Goal: Task Accomplishment & Management: Use online tool/utility

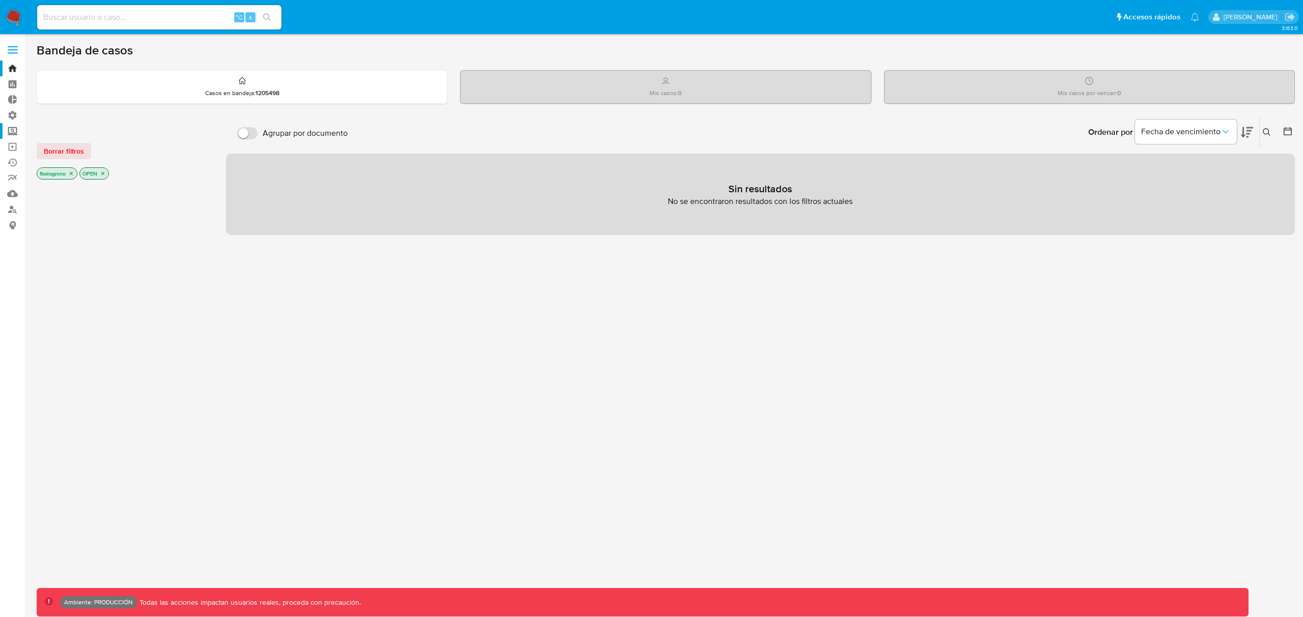
click at [11, 131] on label "Screening" at bounding box center [60, 131] width 121 height 16
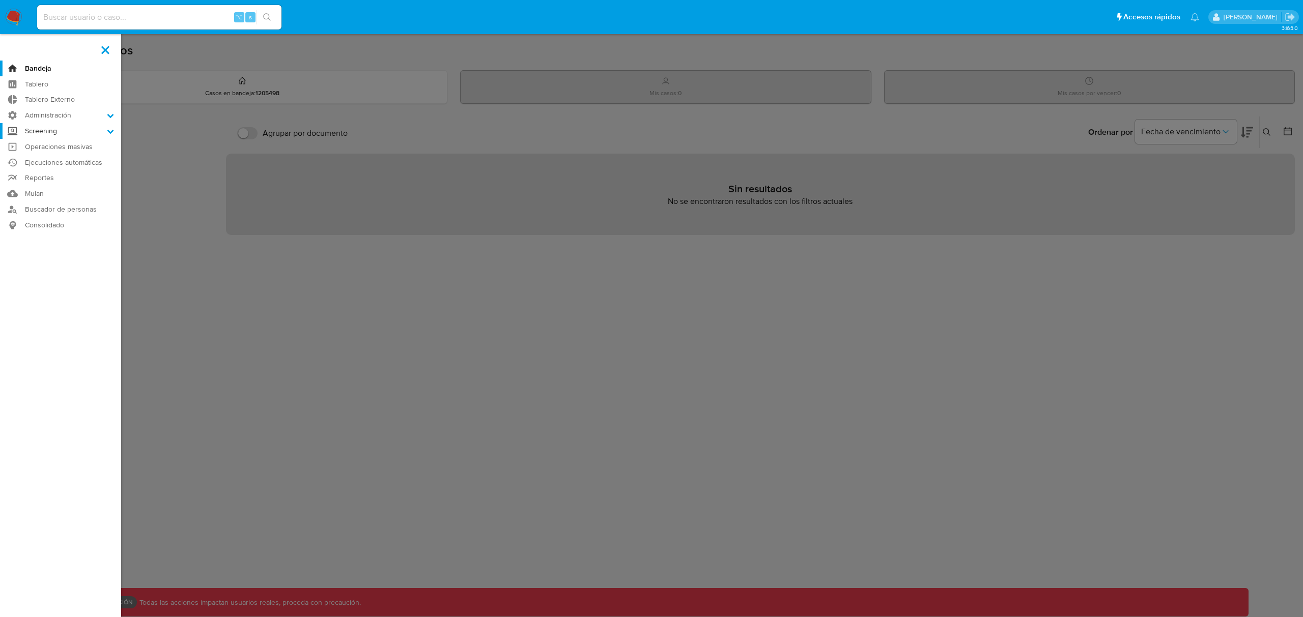
click at [0, 0] on input "Screening" at bounding box center [0, 0] width 0 height 0
click at [41, 198] on link "Herramientas" at bounding box center [60, 196] width 121 height 13
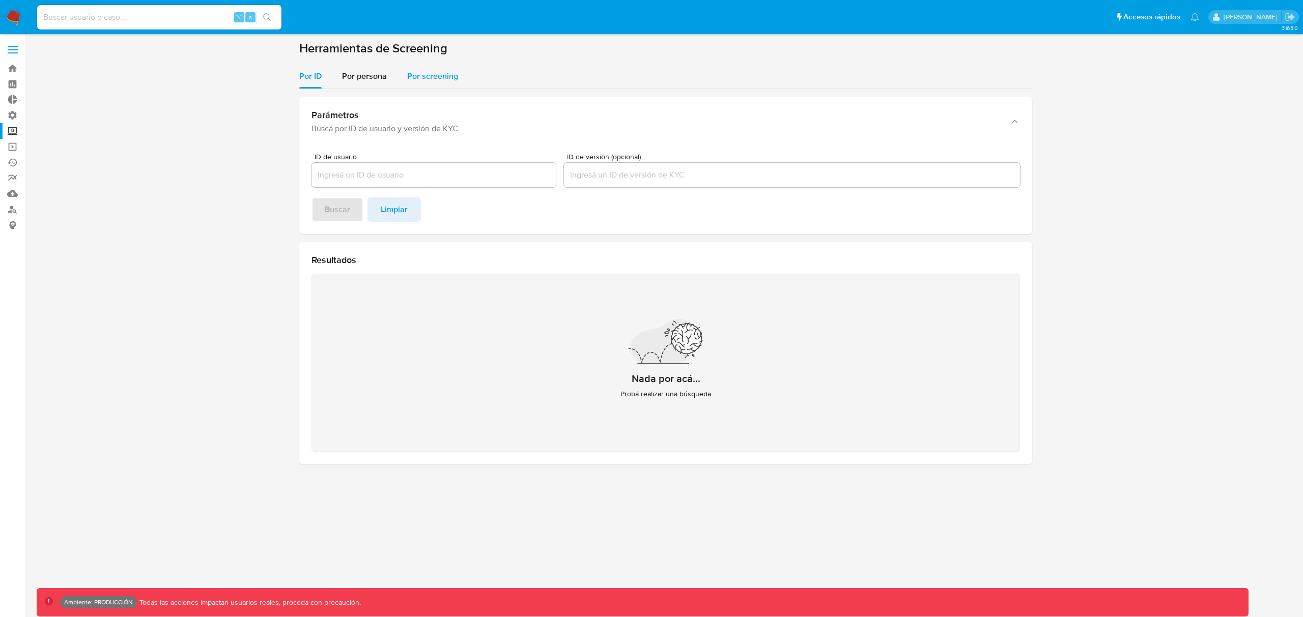
click at [432, 72] on span "Por screening" at bounding box center [432, 76] width 51 height 12
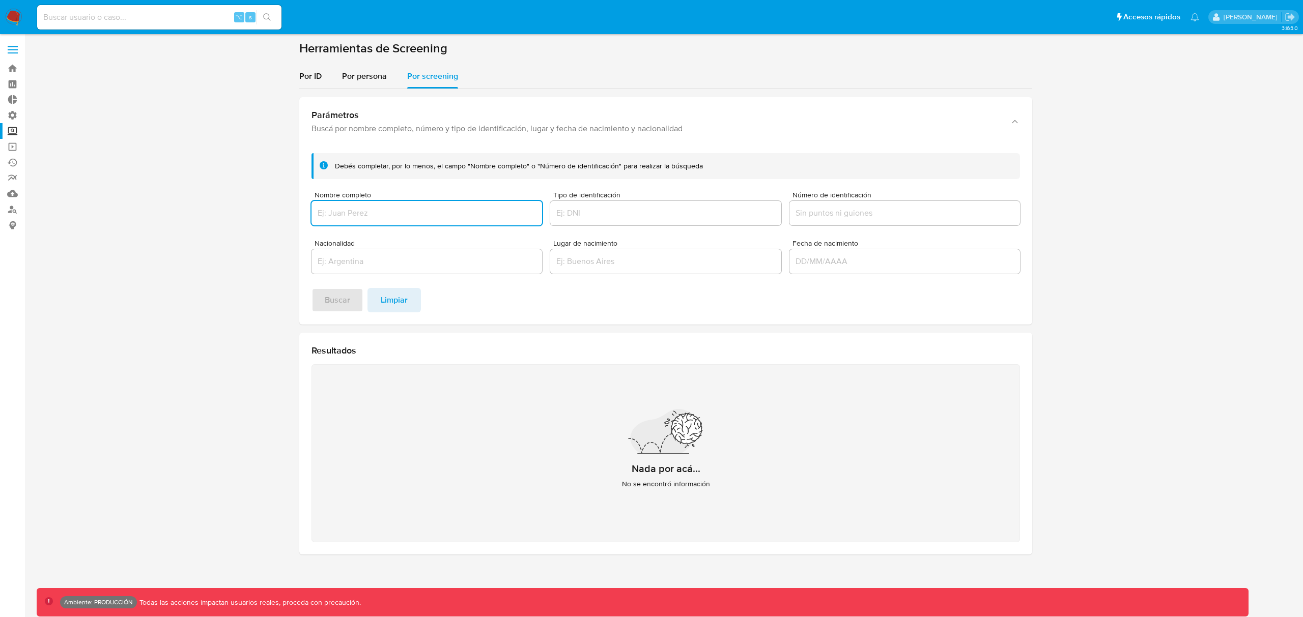
click at [356, 215] on input "Nombre completo" at bounding box center [426, 213] width 231 height 13
click at [311, 288] on button "Buscar" at bounding box center [337, 300] width 52 height 24
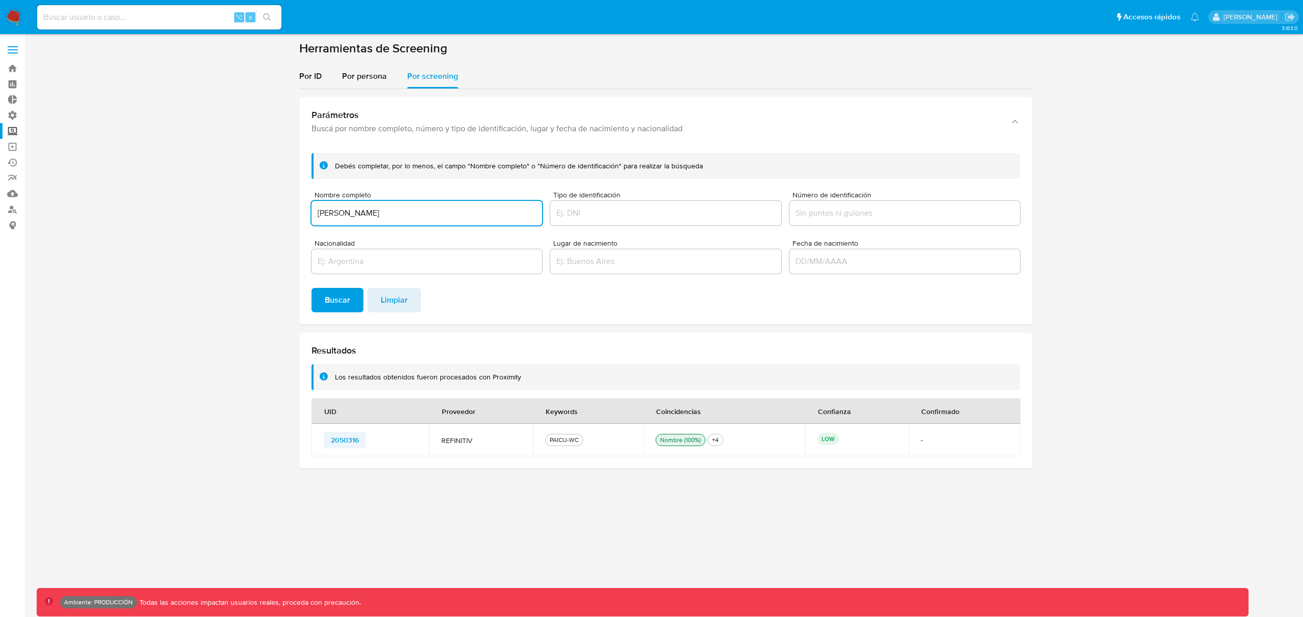
click at [329, 439] on button "2050316" at bounding box center [345, 440] width 42 height 16
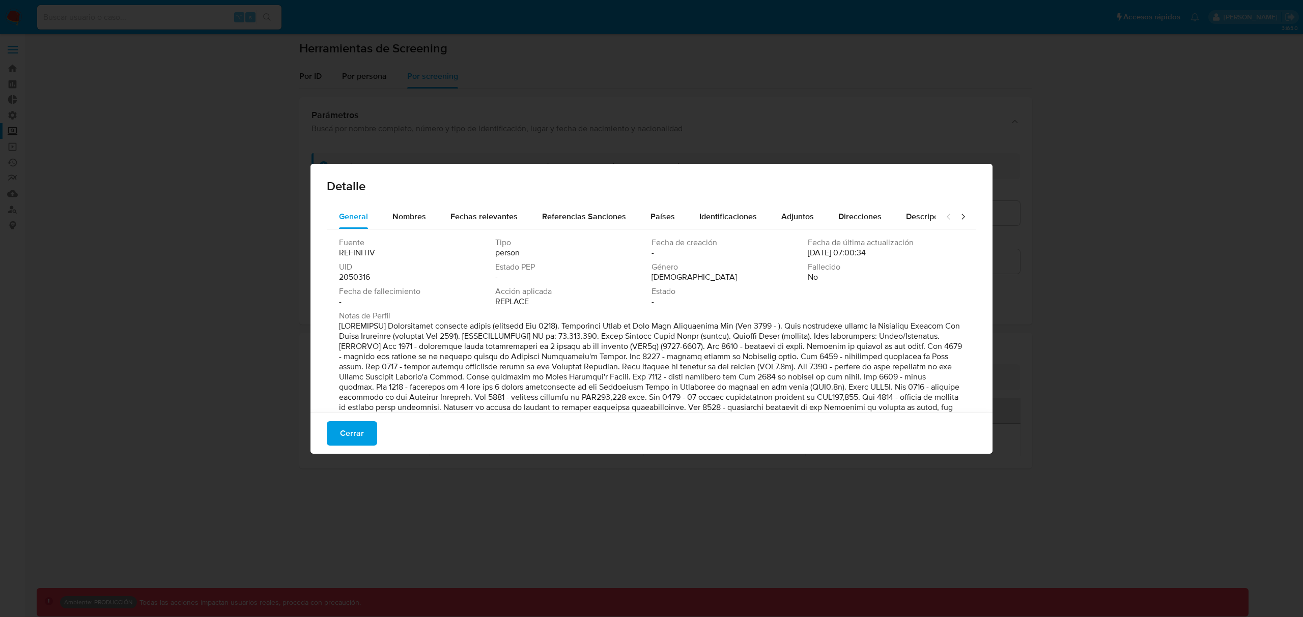
scroll to position [1, 0]
click at [414, 217] on span "Nombres" at bounding box center [409, 216] width 34 height 12
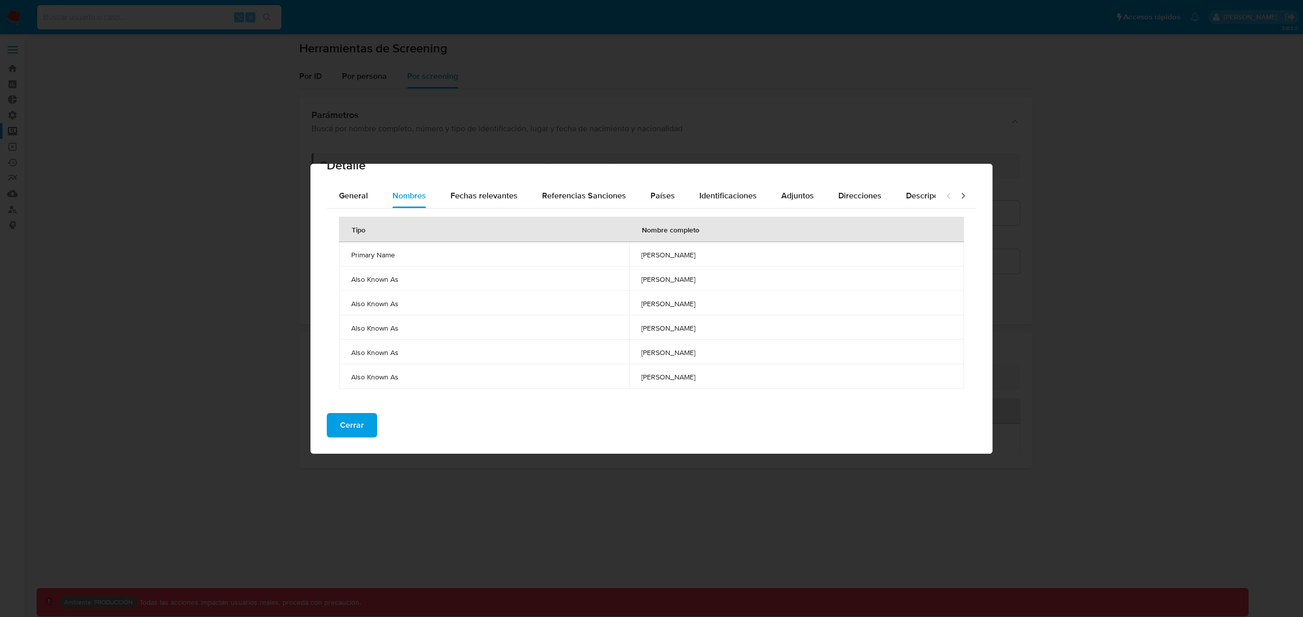
scroll to position [0, 0]
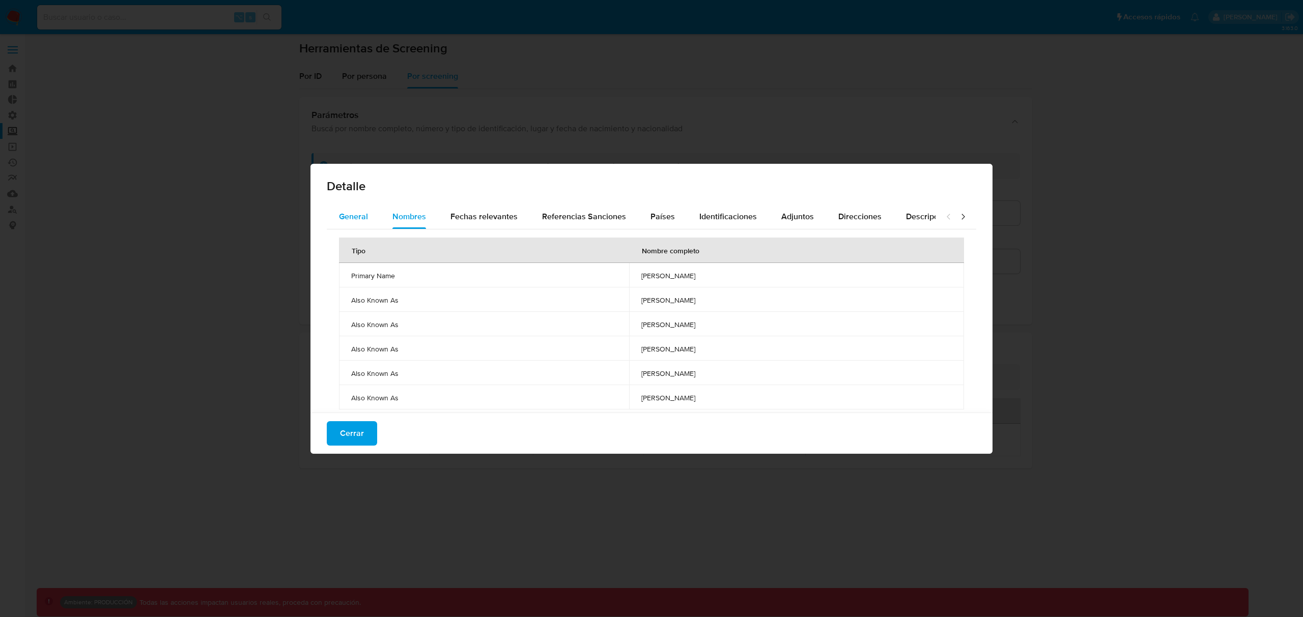
click at [351, 220] on span "General" at bounding box center [353, 217] width 29 height 12
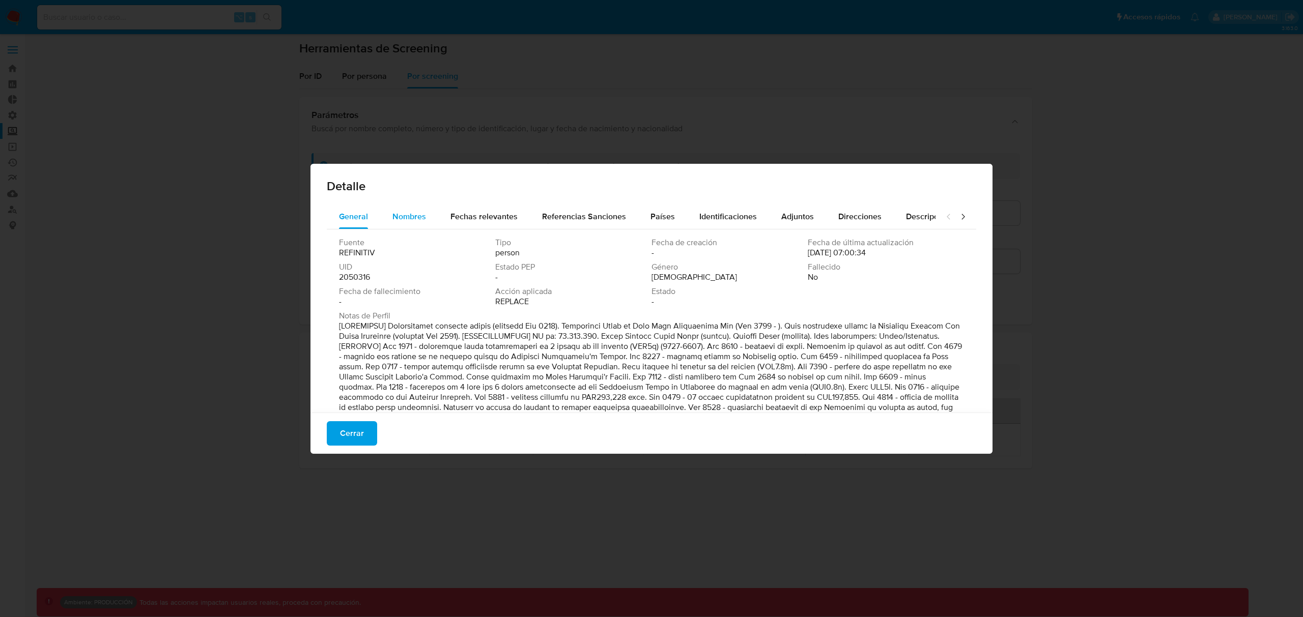
click at [417, 220] on span "Nombres" at bounding box center [409, 217] width 34 height 12
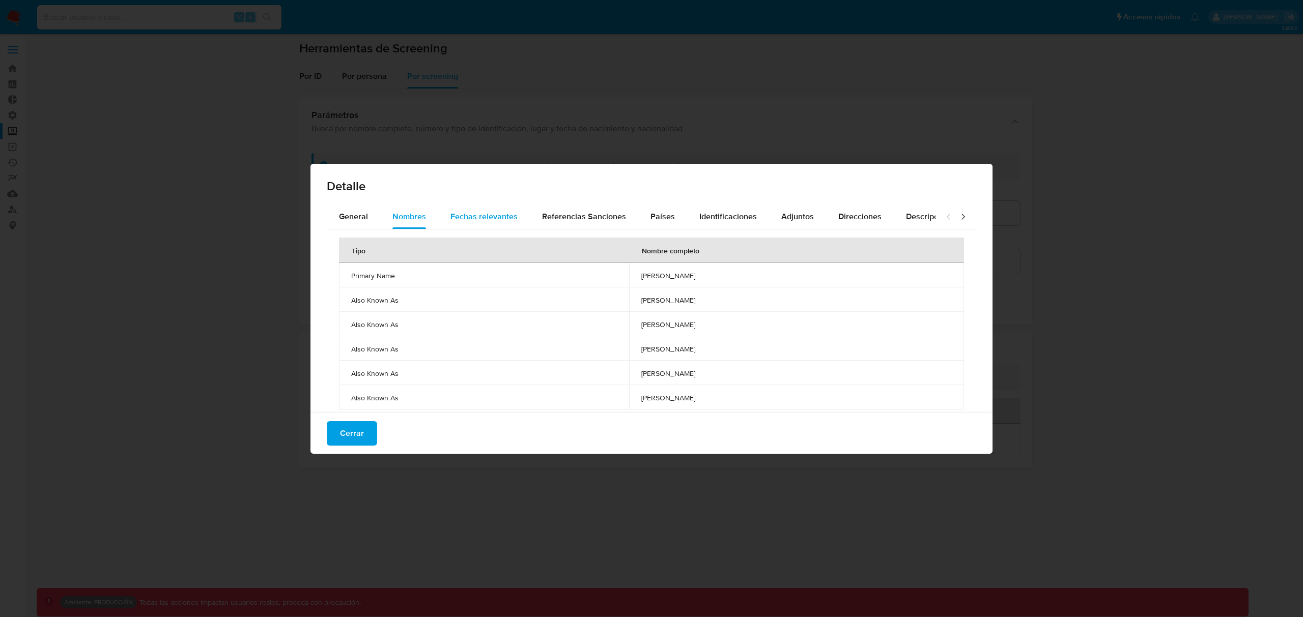
click at [483, 218] on span "Fechas relevantes" at bounding box center [483, 217] width 67 height 12
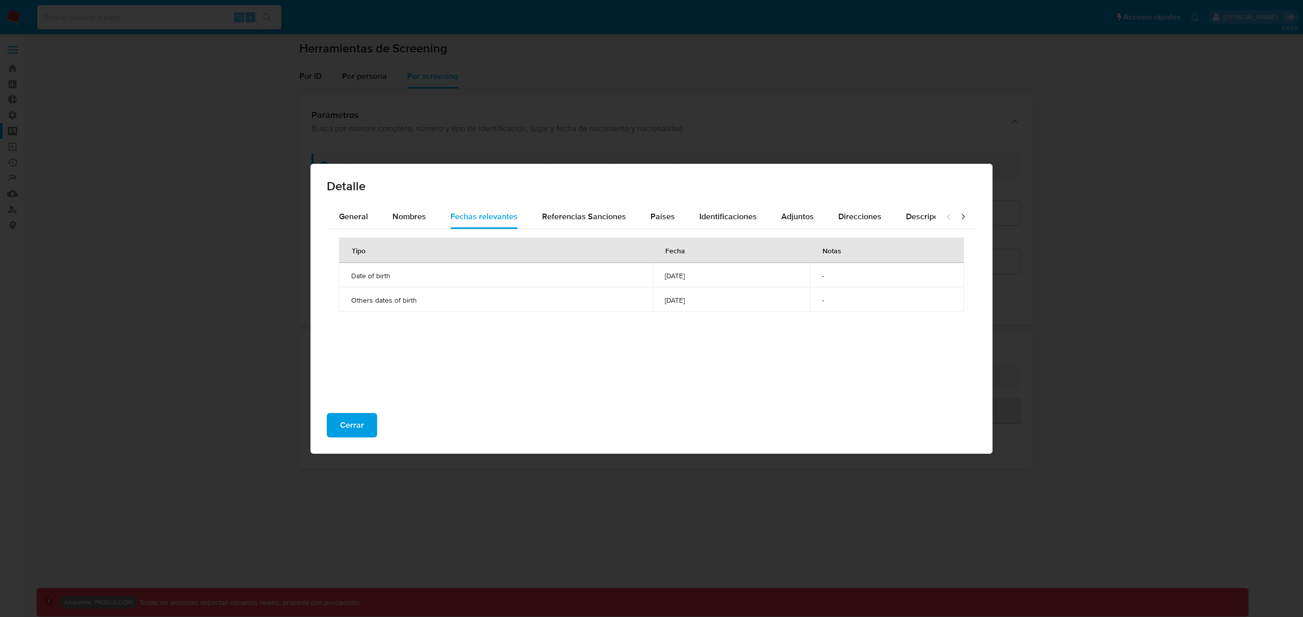
scroll to position [11, 0]
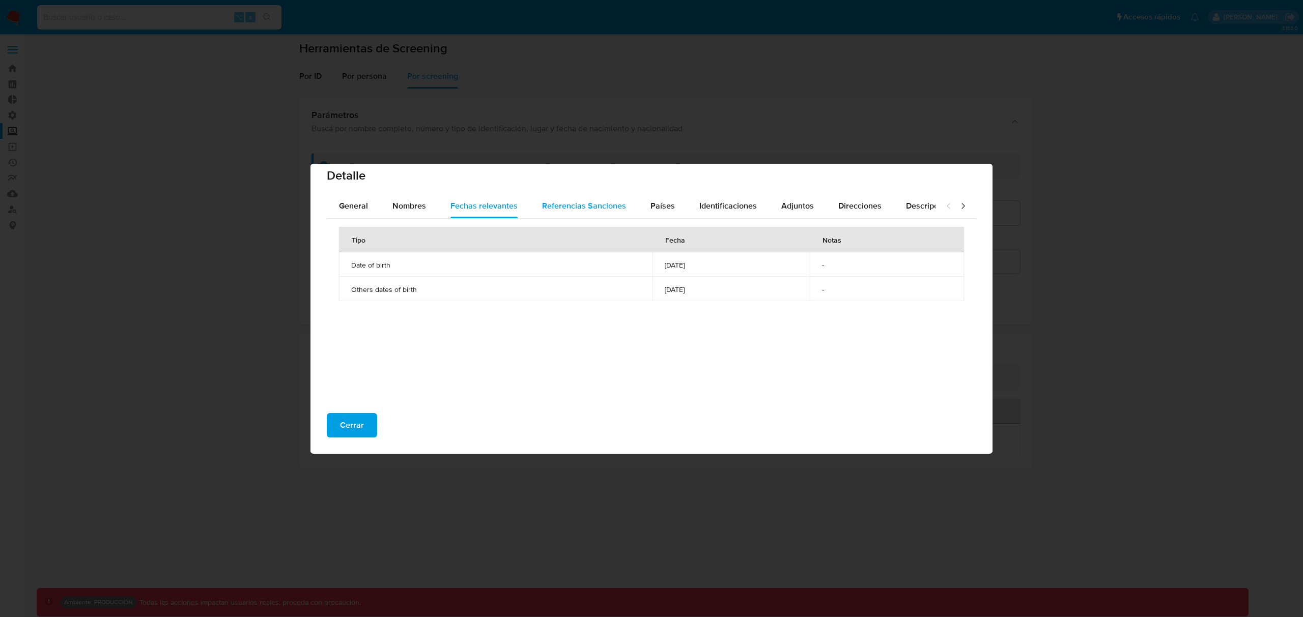
click at [576, 208] on span "Referencias Sanciones" at bounding box center [584, 206] width 84 height 12
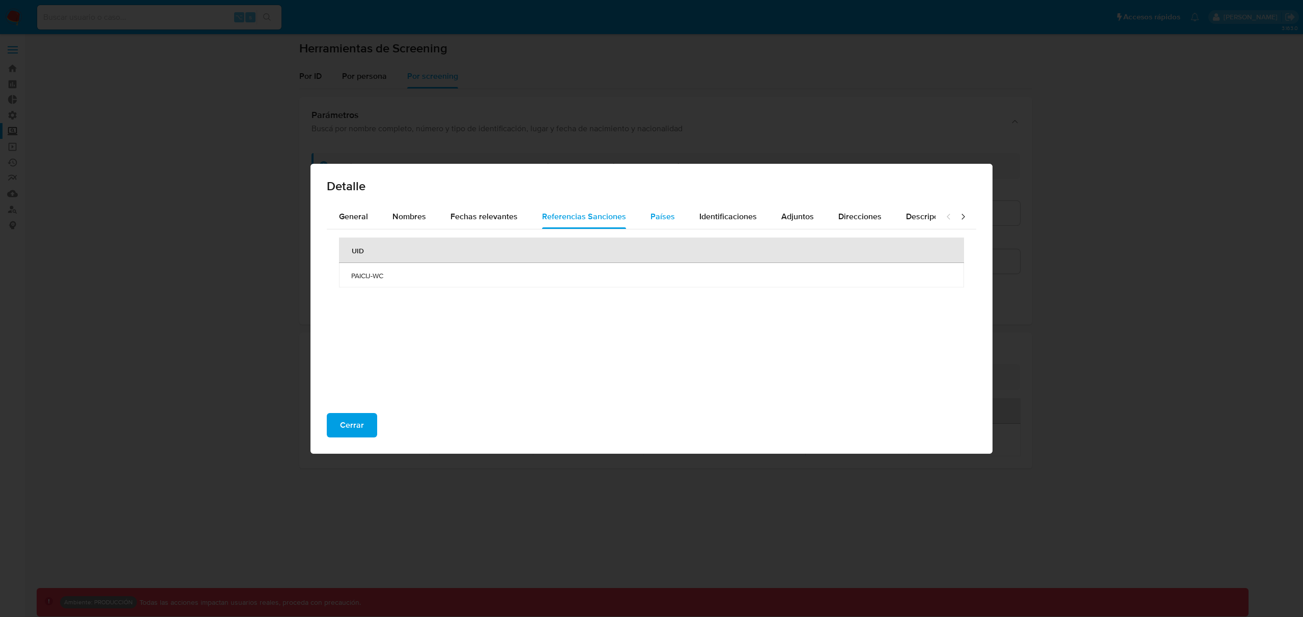
click at [653, 217] on span "Países" at bounding box center [662, 217] width 24 height 12
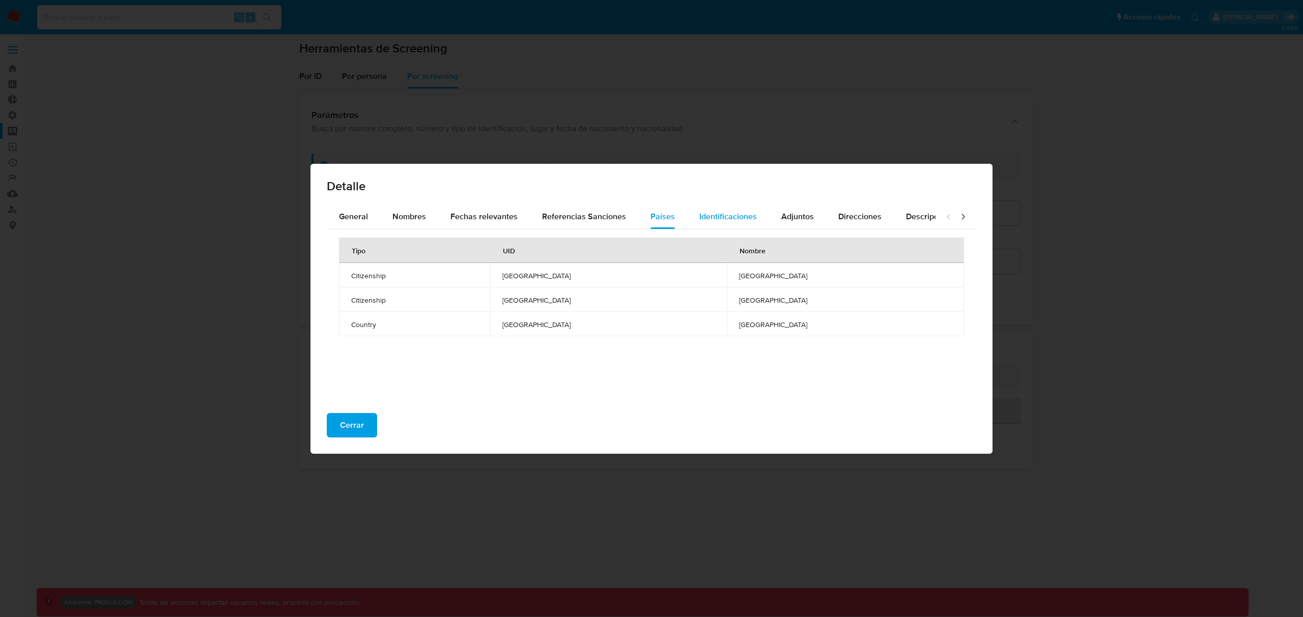
click at [706, 217] on span "Identificaciones" at bounding box center [728, 217] width 58 height 12
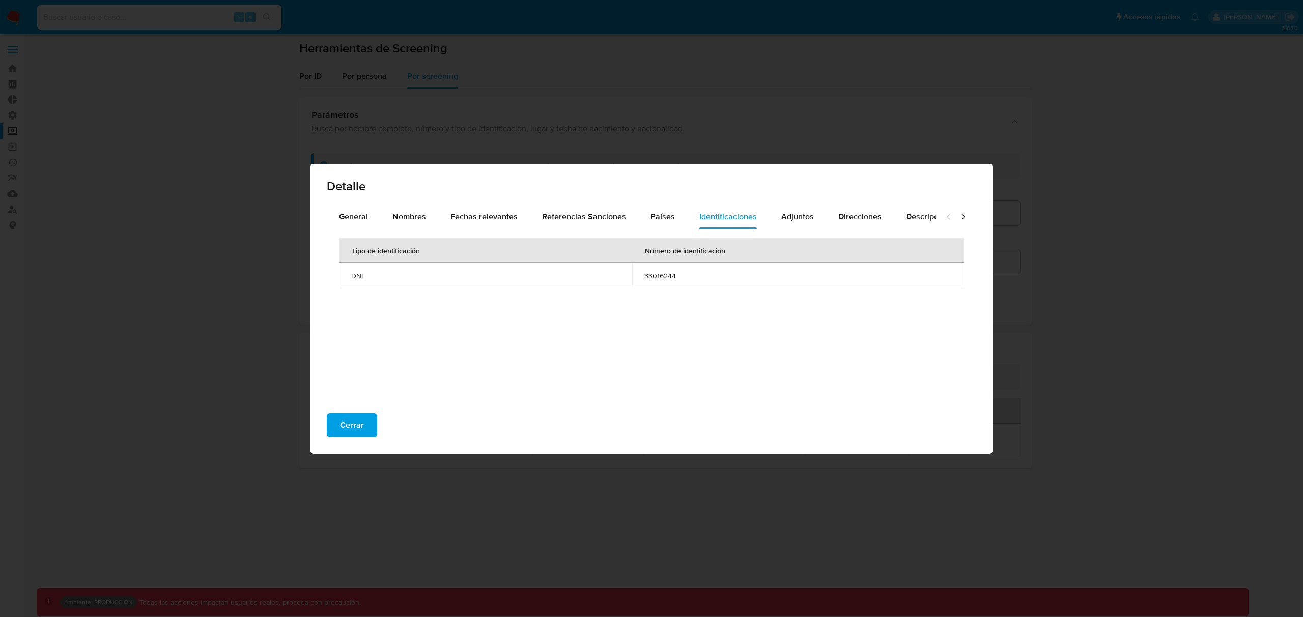
click at [654, 278] on span "33016244" at bounding box center [797, 275] width 307 height 9
click at [353, 422] on span "Cerrar" at bounding box center [352, 425] width 24 height 22
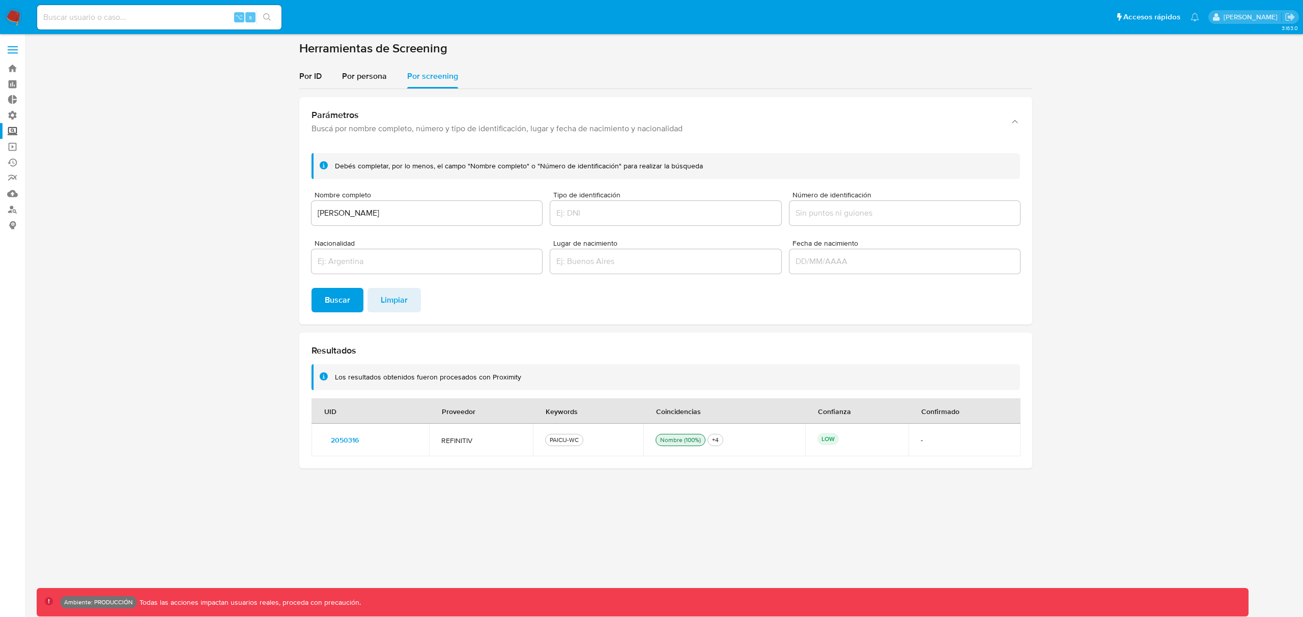
click at [114, 21] on input at bounding box center [159, 17] width 244 height 13
click at [391, 211] on input "lionel messi" at bounding box center [426, 213] width 231 height 13
type input "fravega"
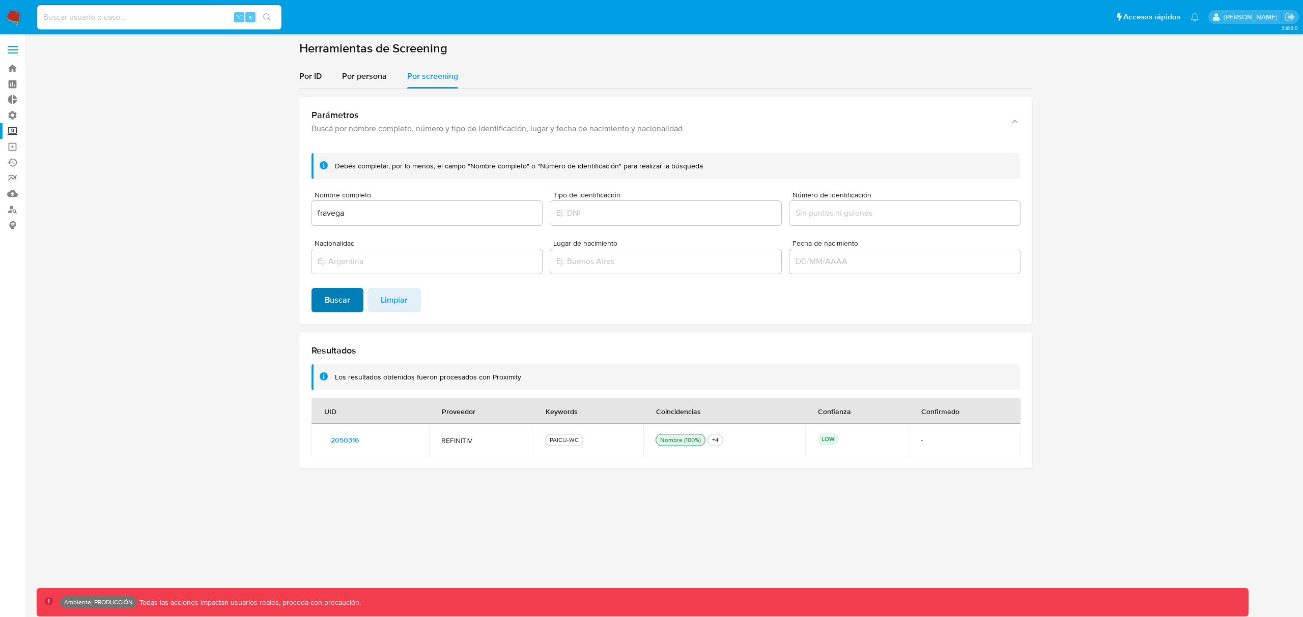
click at [330, 303] on span "Buscar" at bounding box center [337, 300] width 25 height 22
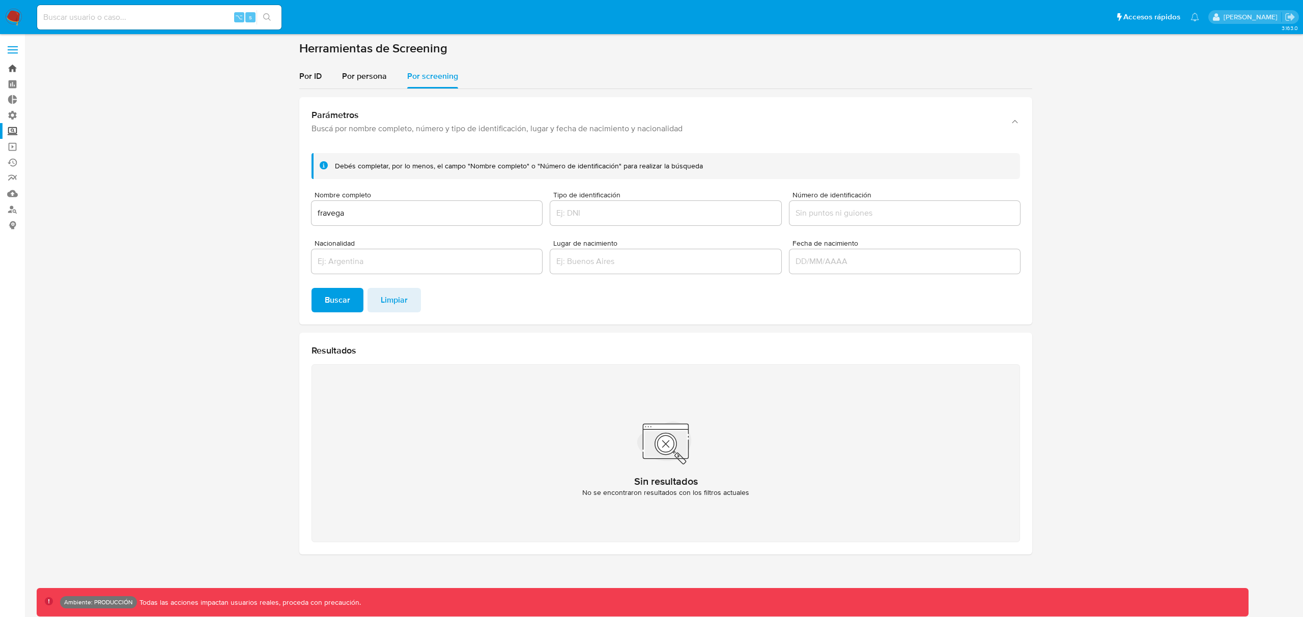
click at [14, 70] on link "Bandeja" at bounding box center [60, 69] width 121 height 16
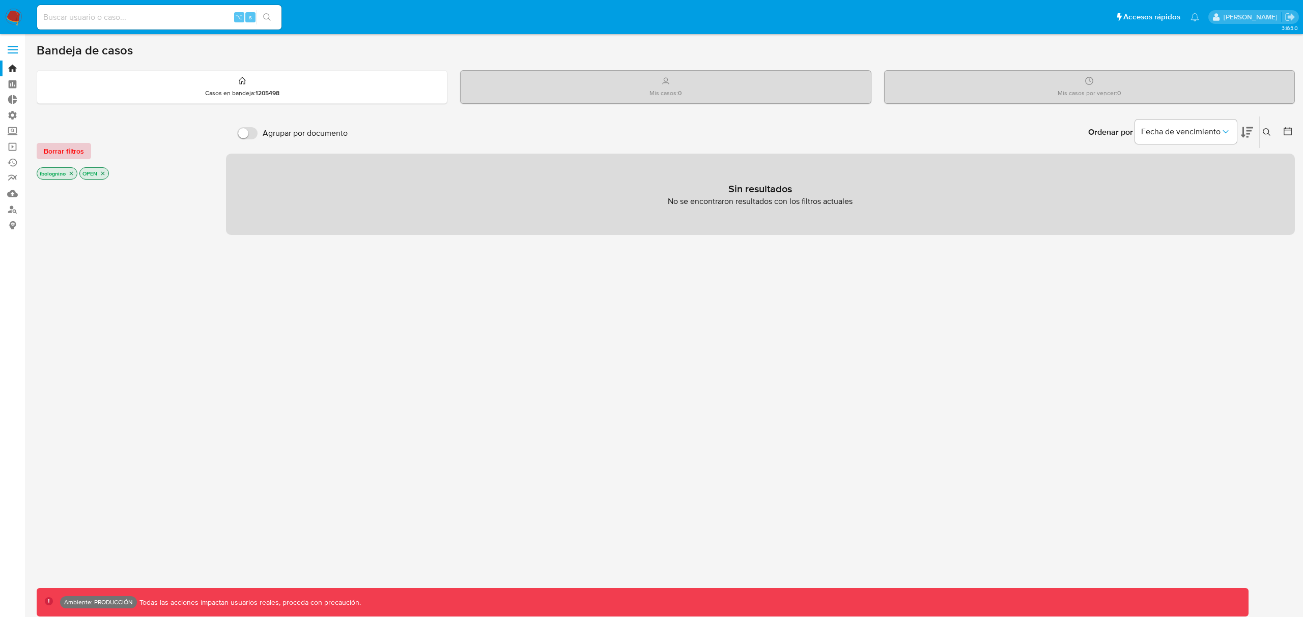
click at [71, 152] on span "Borrar filtros" at bounding box center [64, 151] width 40 height 14
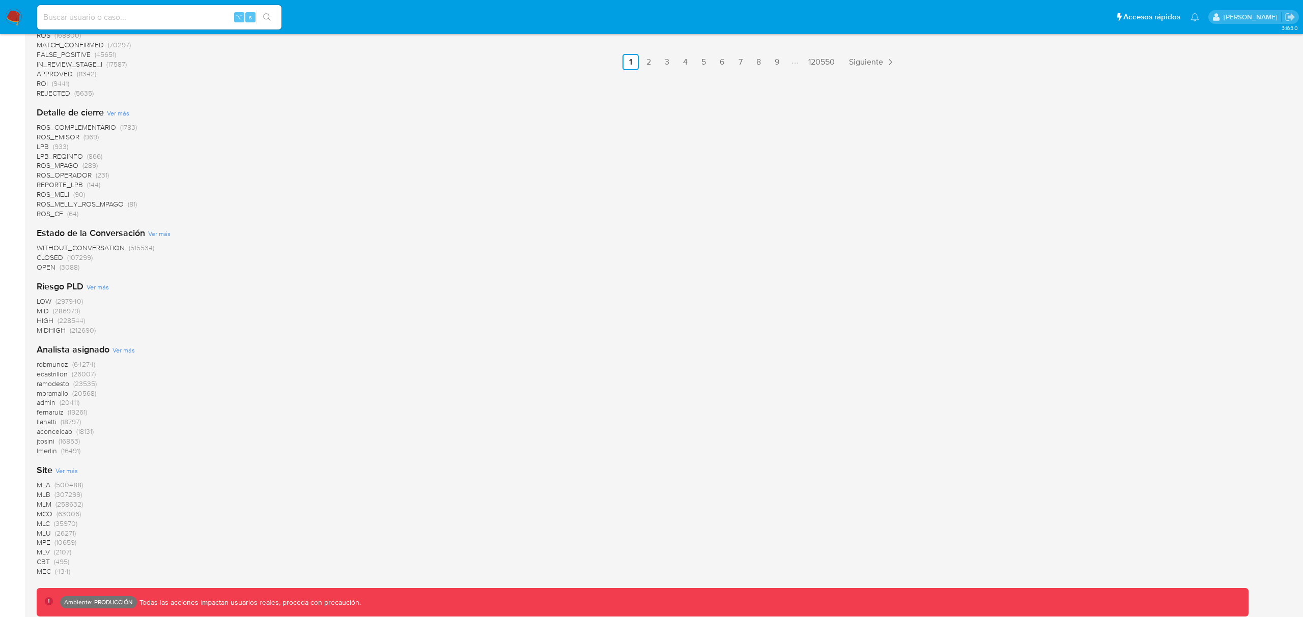
scroll to position [779, 0]
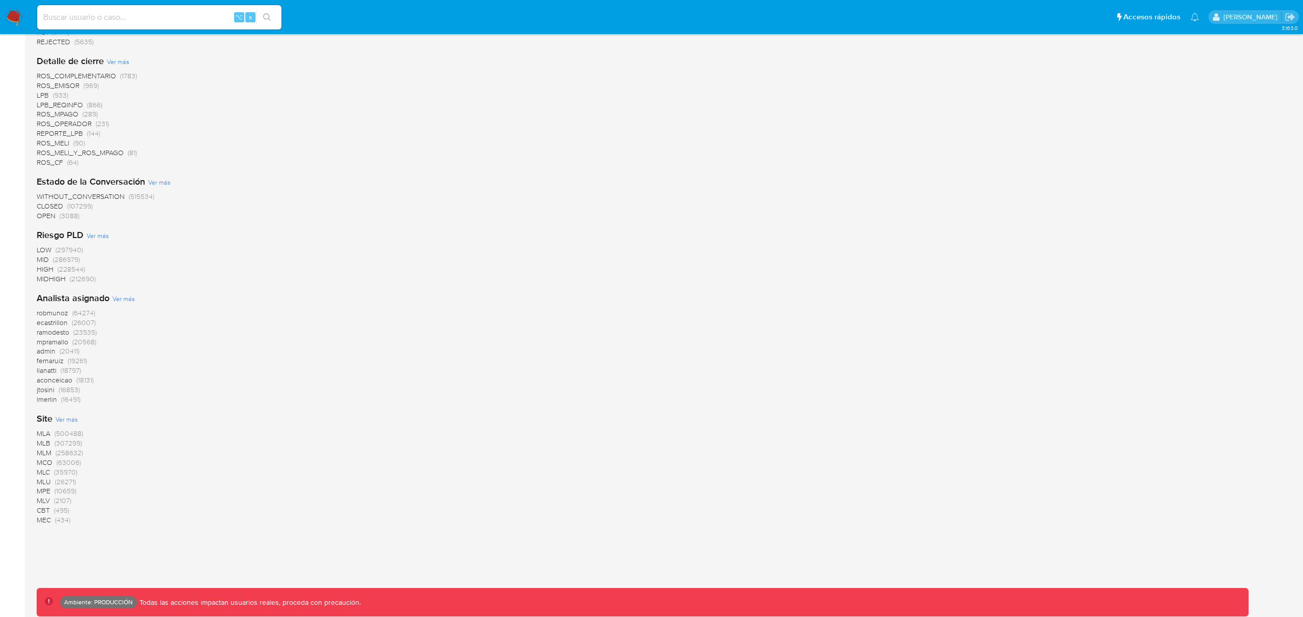
click at [45, 433] on span "MLA" at bounding box center [44, 433] width 14 height 10
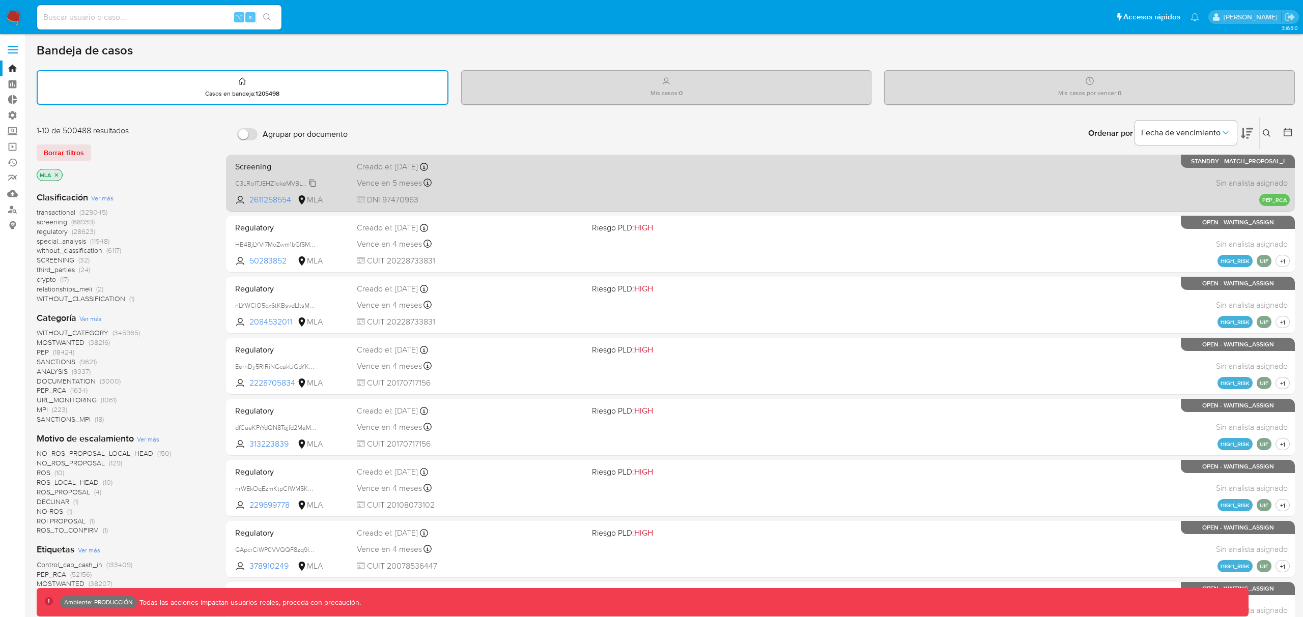
click at [266, 182] on span "C3LRo1TJEHZ1okeMVBLYyzJL" at bounding box center [276, 182] width 82 height 11
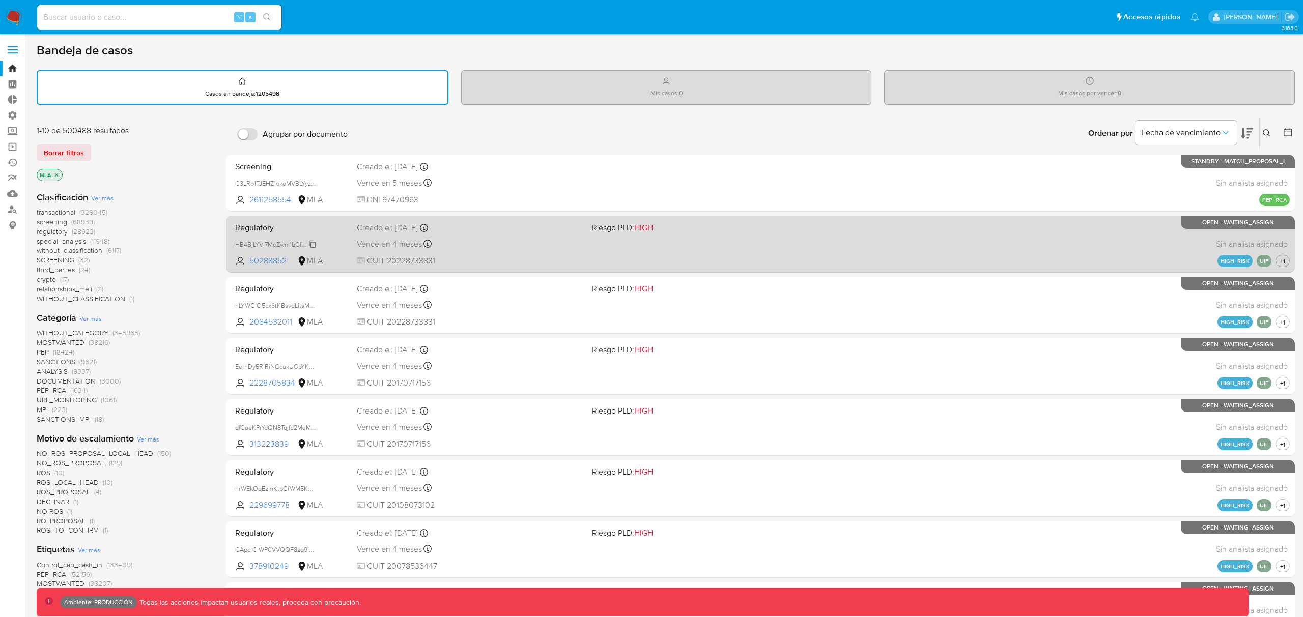
click at [313, 244] on span "HB4BjLYVI7MoZwm1bGf5MhSg" at bounding box center [277, 243] width 85 height 11
click at [519, 246] on div "Vence en 4 meses Vence el 13/02/2026 14:44:24" at bounding box center [470, 244] width 227 height 14
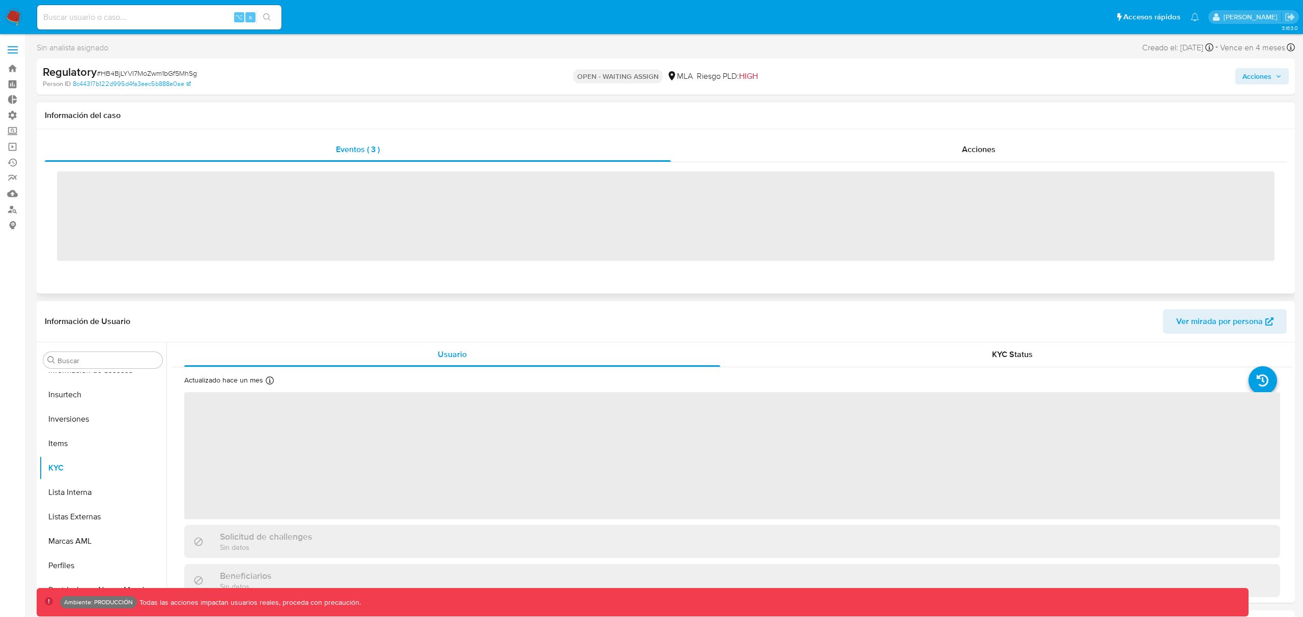
scroll to position [552, 0]
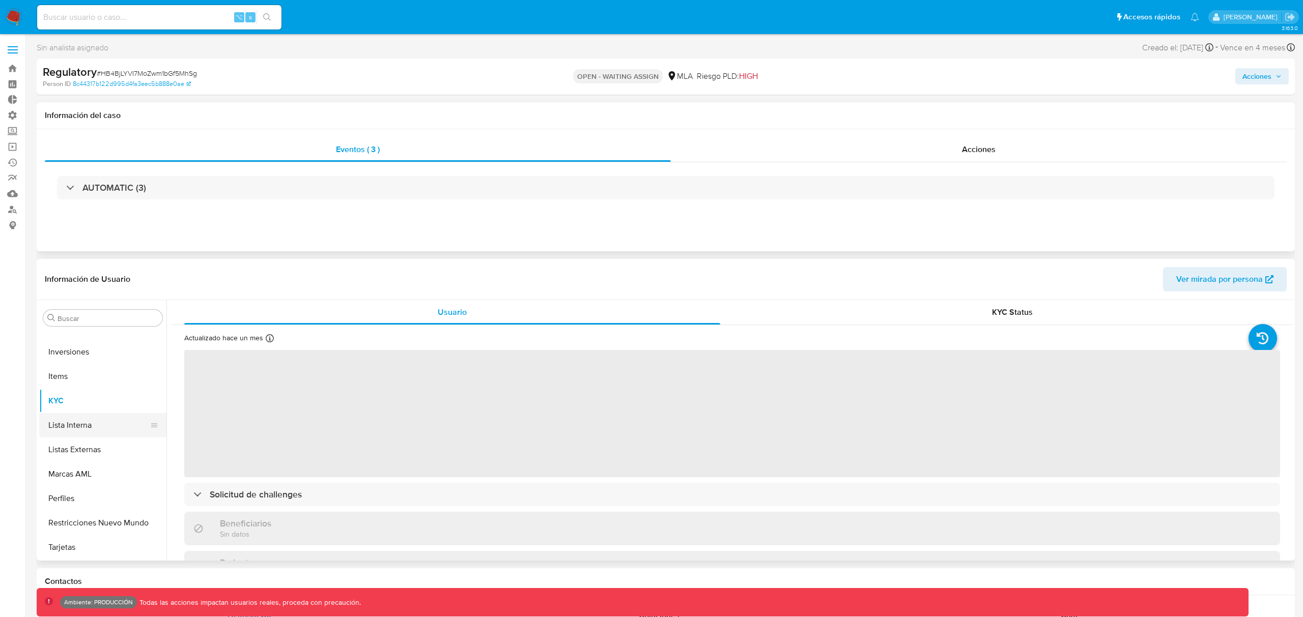
select select "10"
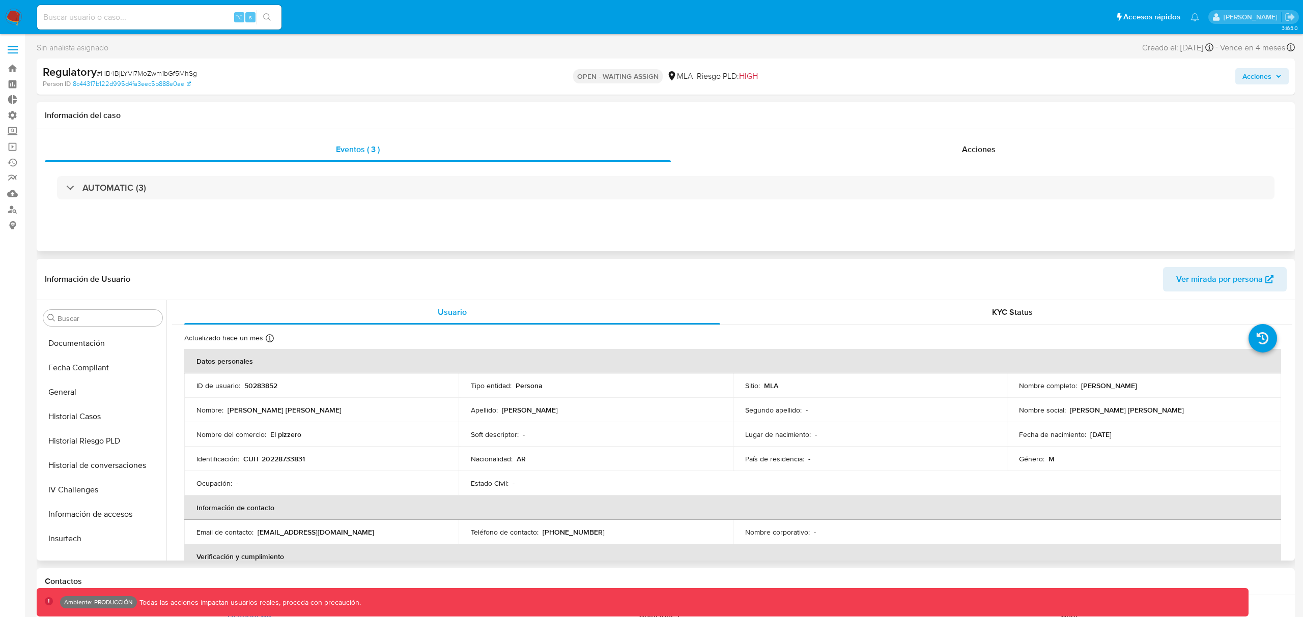
scroll to position [340, 0]
click at [82, 419] on button "Historial Casos" at bounding box center [98, 417] width 119 height 24
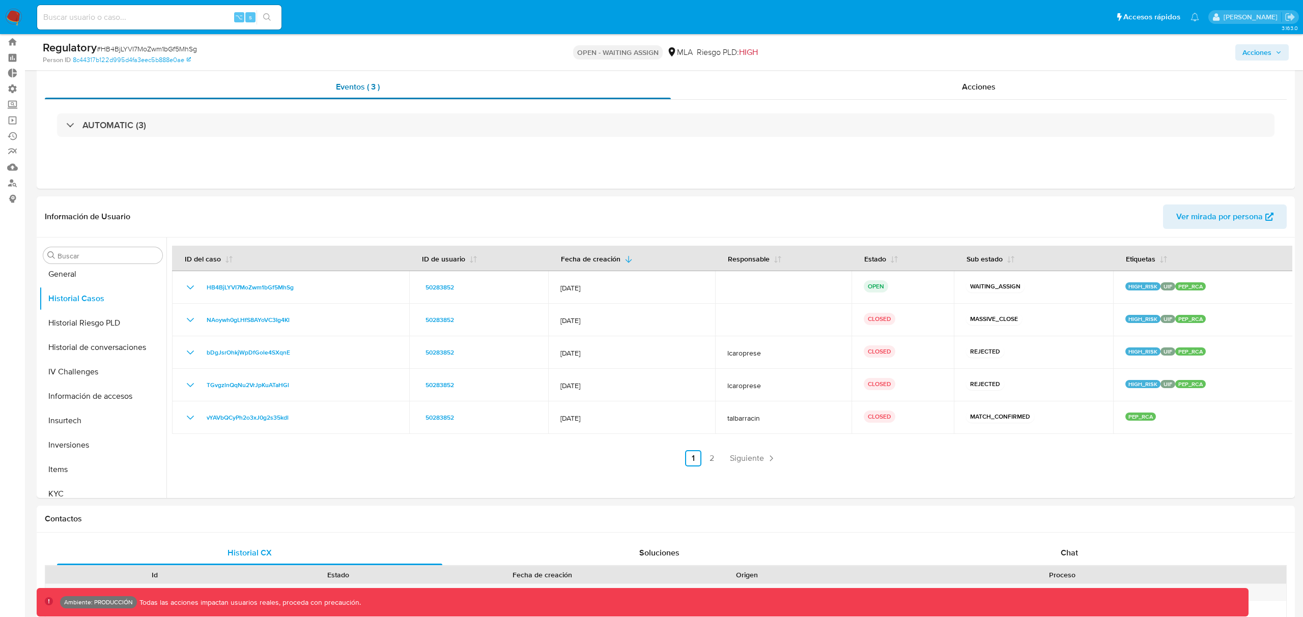
scroll to position [399, 0]
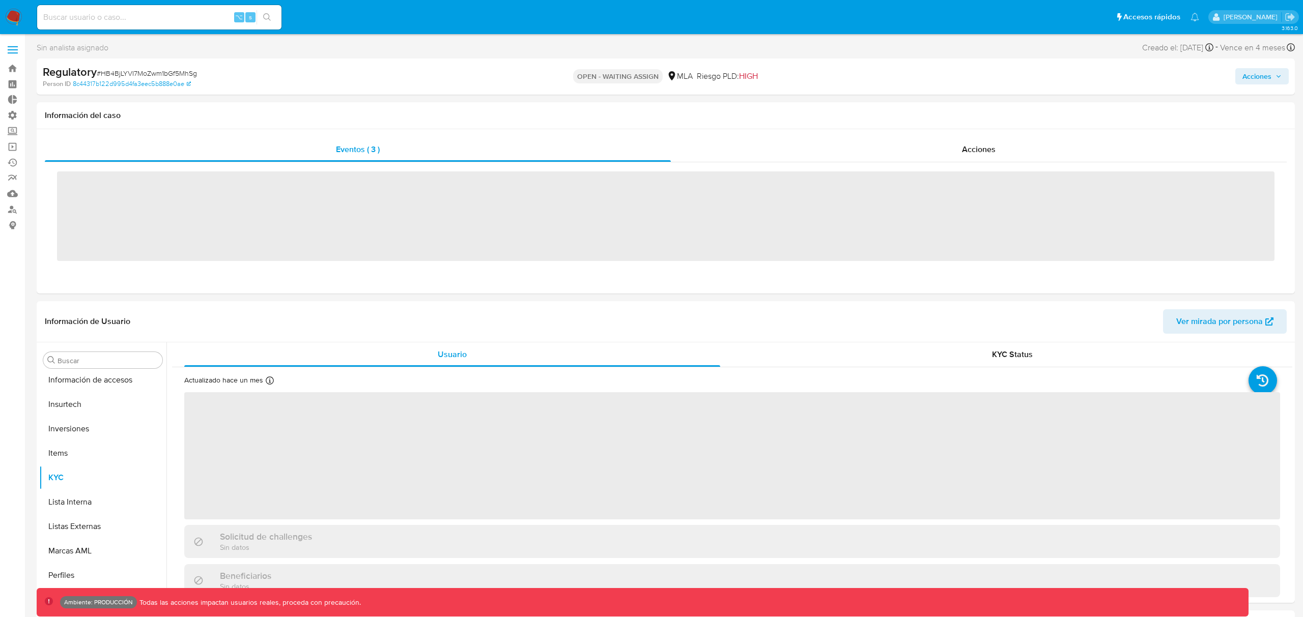
scroll to position [552, 0]
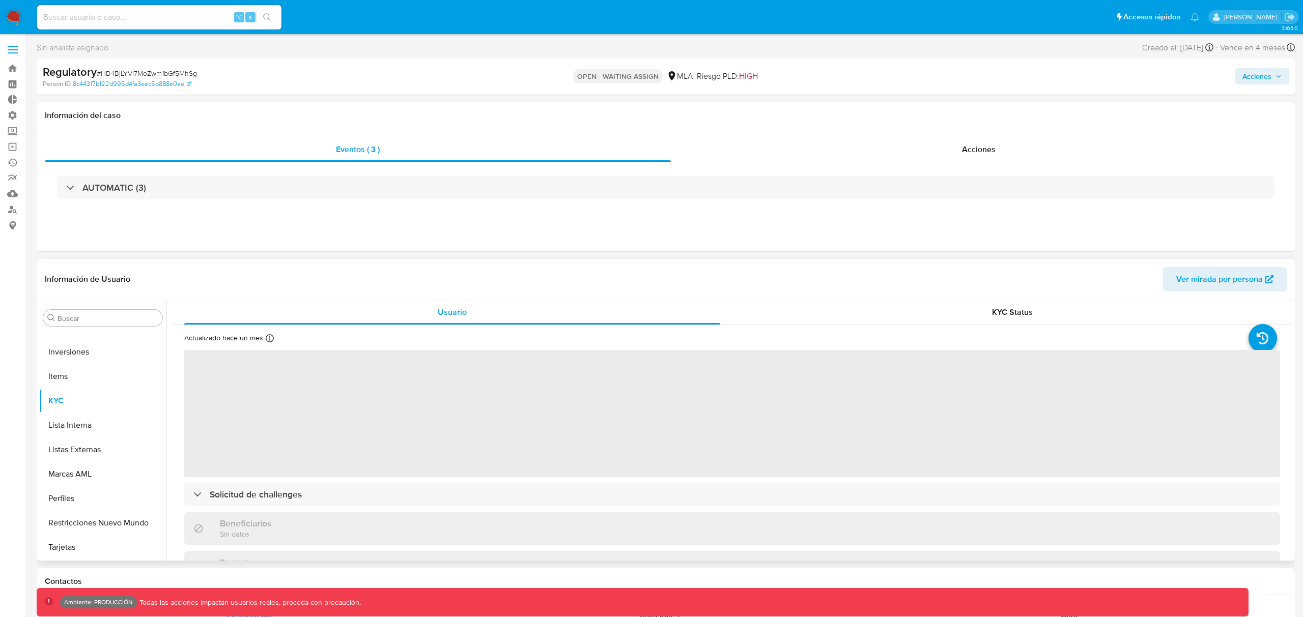
select select "10"
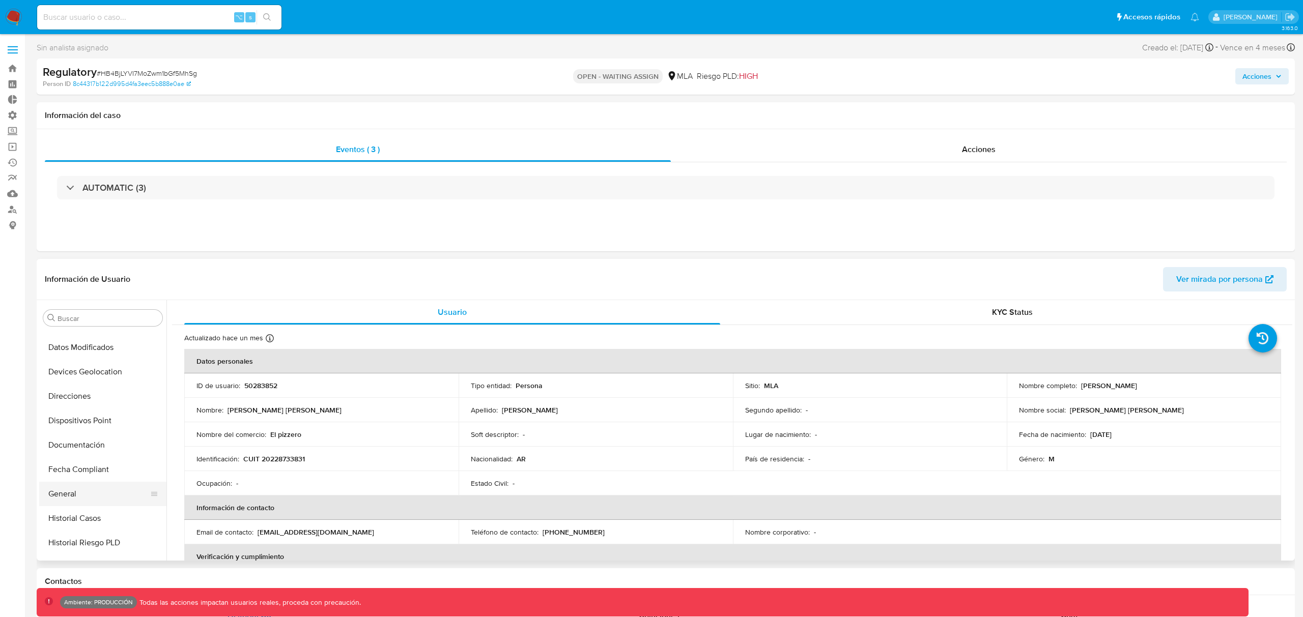
scroll to position [315, 0]
click at [80, 421] on button "General" at bounding box center [98, 418] width 119 height 24
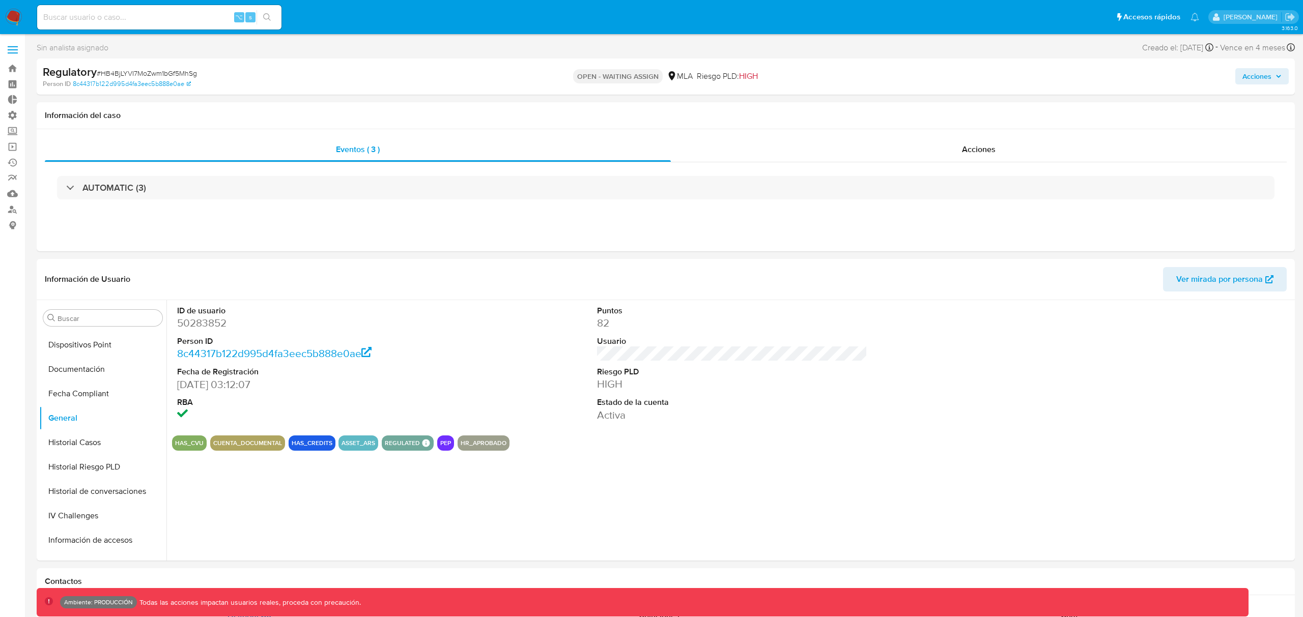
click at [199, 324] on dd "50283852" at bounding box center [312, 323] width 270 height 14
copy dd "50283852"
click at [159, 14] on input at bounding box center [159, 17] width 244 height 13
paste input "50283852"
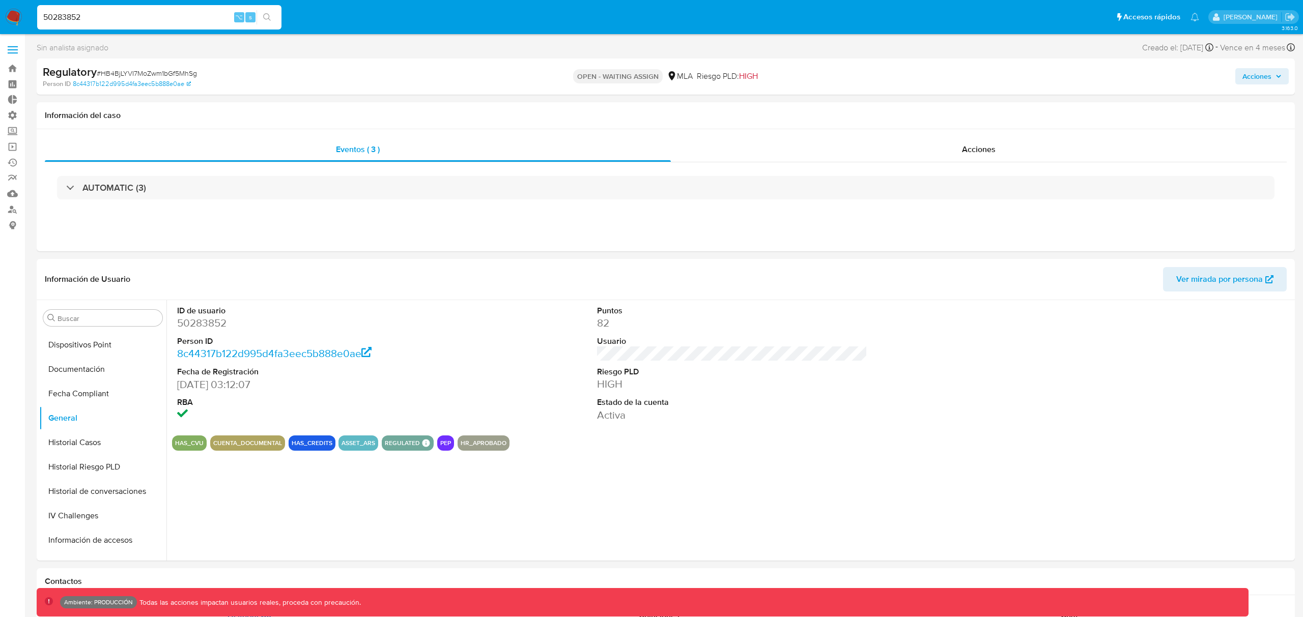
type input "50283852"
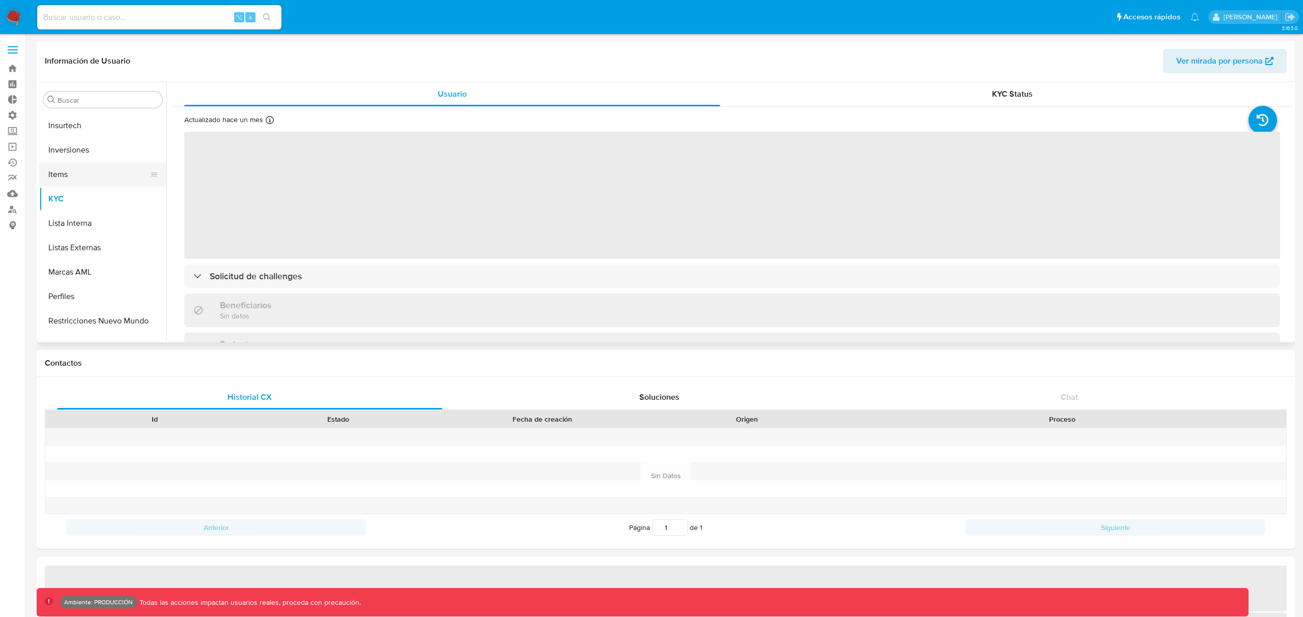
select select "10"
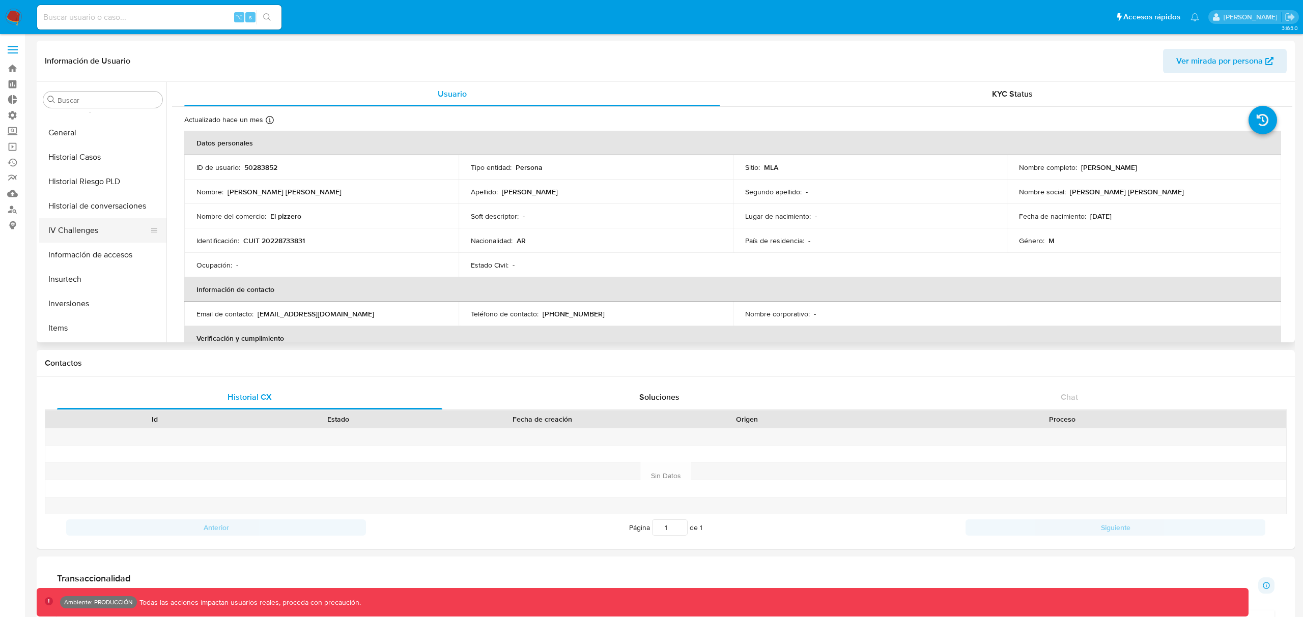
scroll to position [381, 0]
click at [103, 180] on button "Historial Riesgo PLD" at bounding box center [98, 182] width 119 height 24
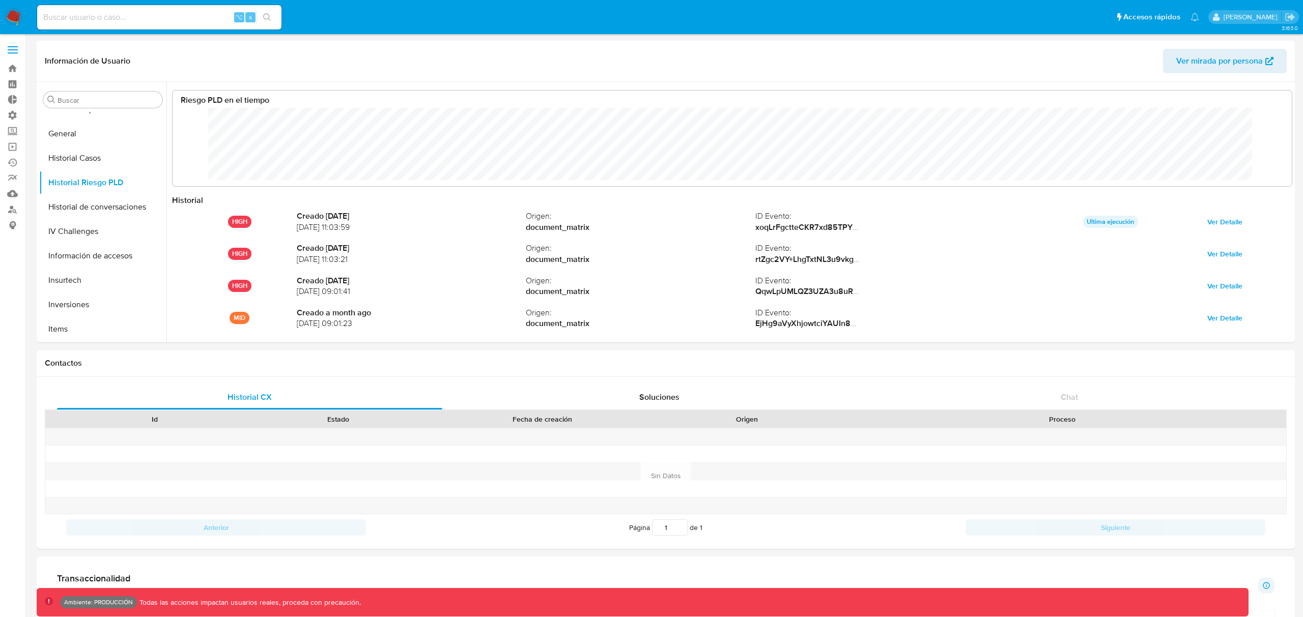
scroll to position [76, 1099]
click at [81, 161] on button "Historial Casos" at bounding box center [98, 158] width 119 height 24
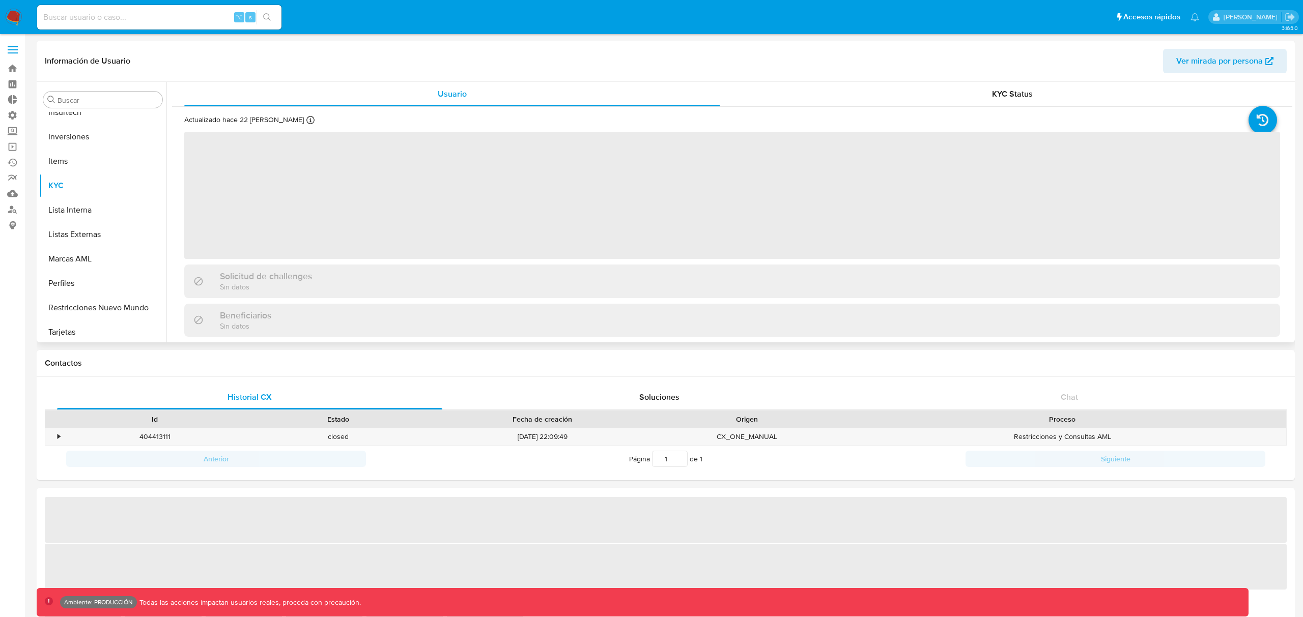
scroll to position [552, 0]
select select "10"
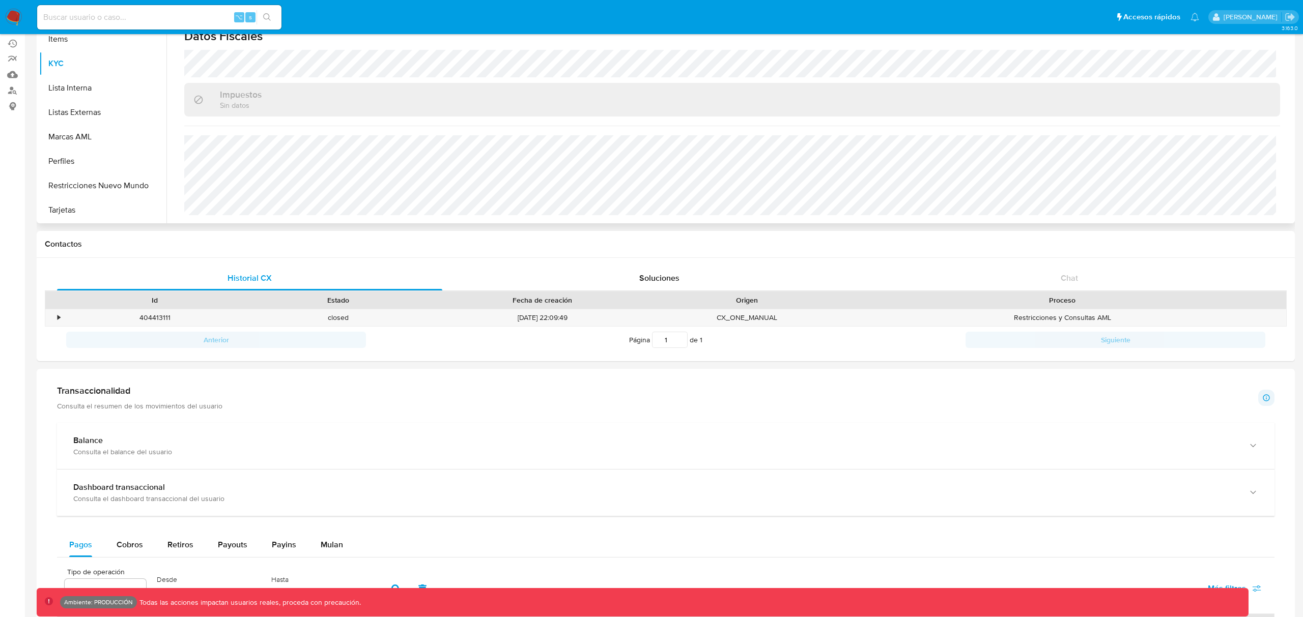
scroll to position [0, 0]
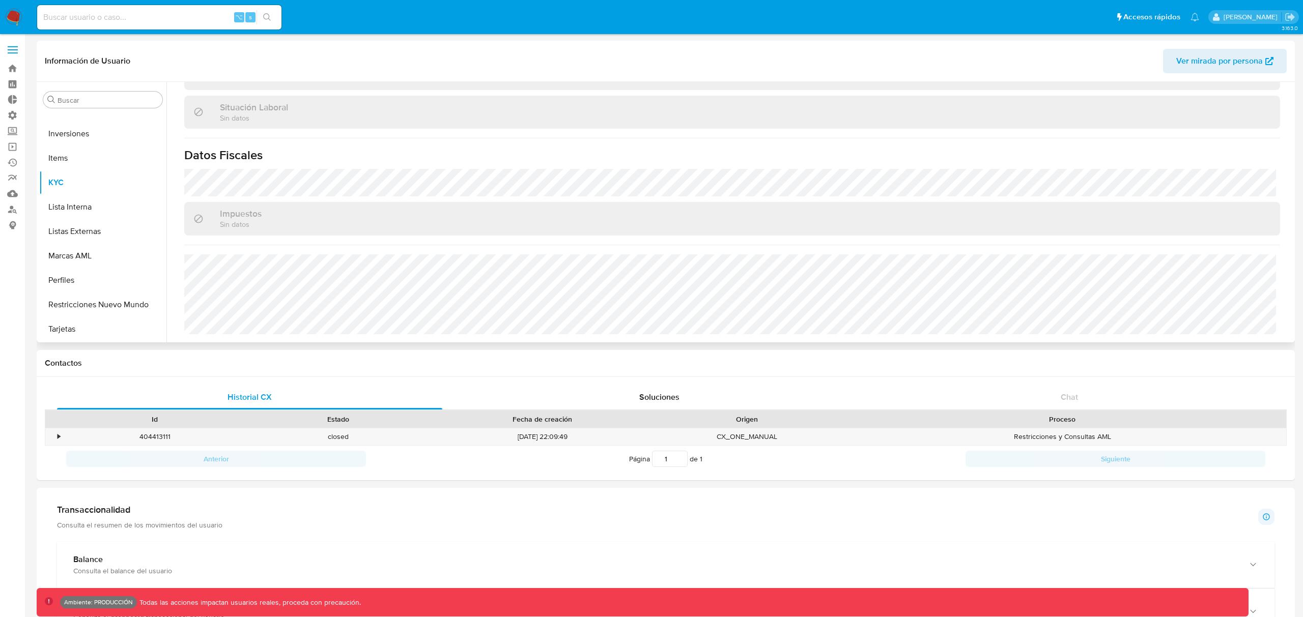
click at [1218, 61] on span "Ver mirada por persona" at bounding box center [1219, 61] width 87 height 24
click at [85, 253] on button "Historial Casos" at bounding box center [98, 253] width 119 height 24
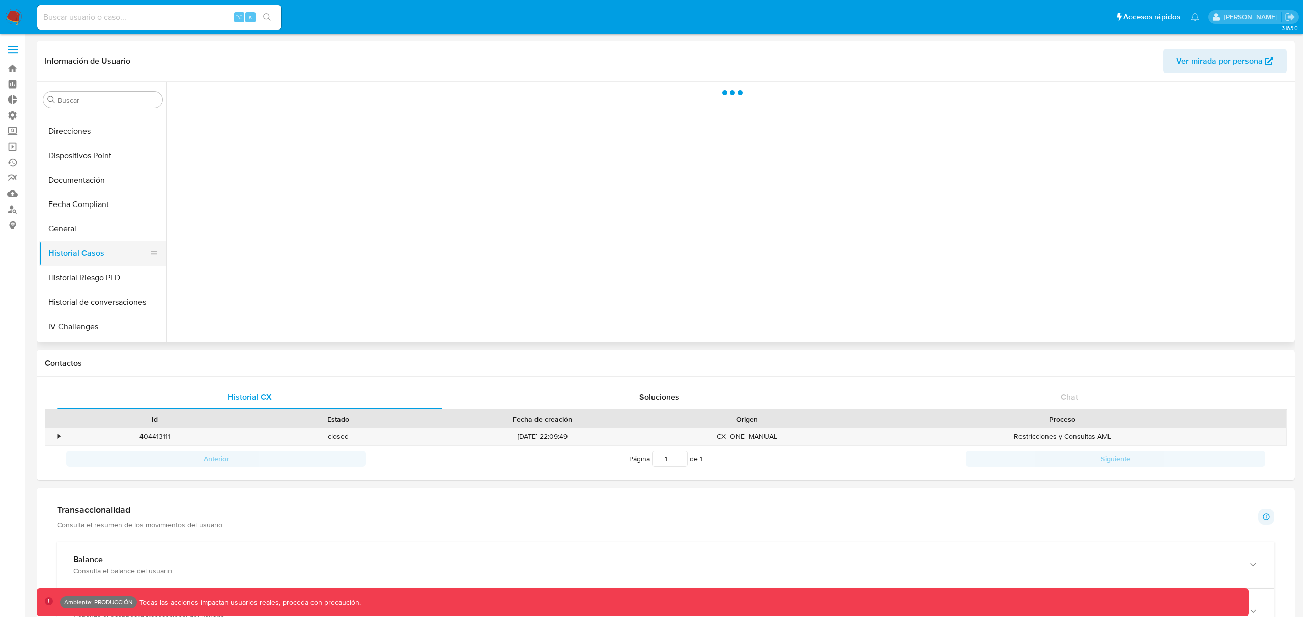
scroll to position [0, 0]
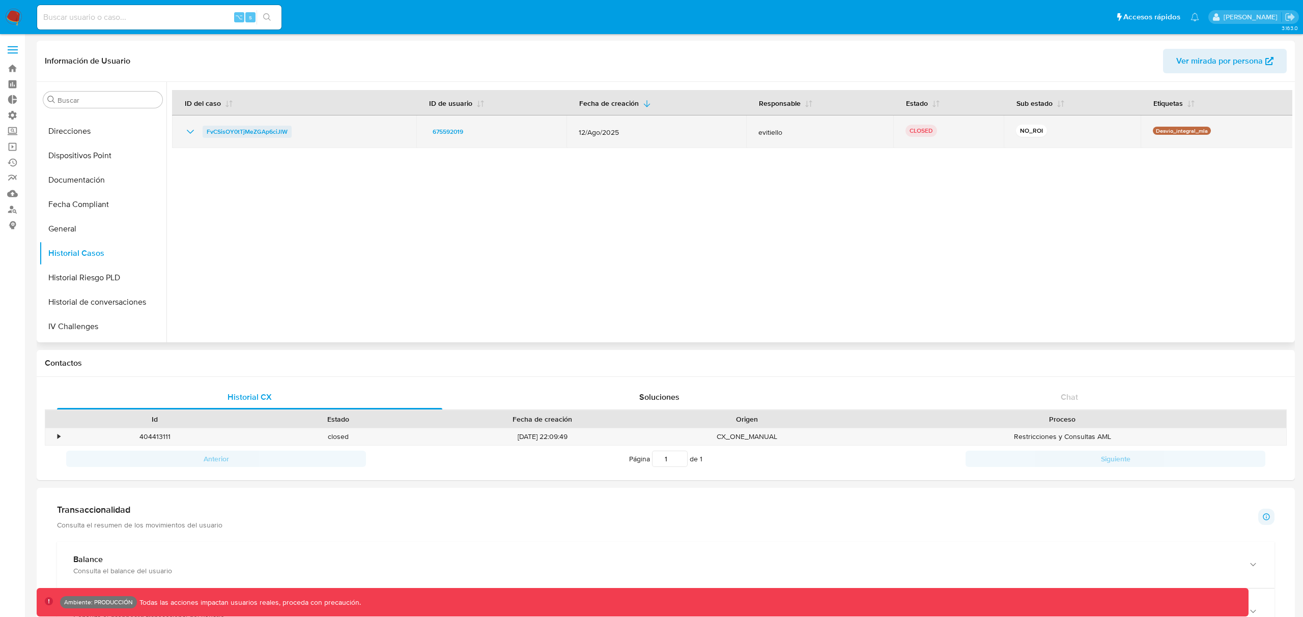
click at [233, 131] on span "FvCSisOY0tTjMeZGAp6ciJlW" at bounding box center [247, 132] width 81 height 12
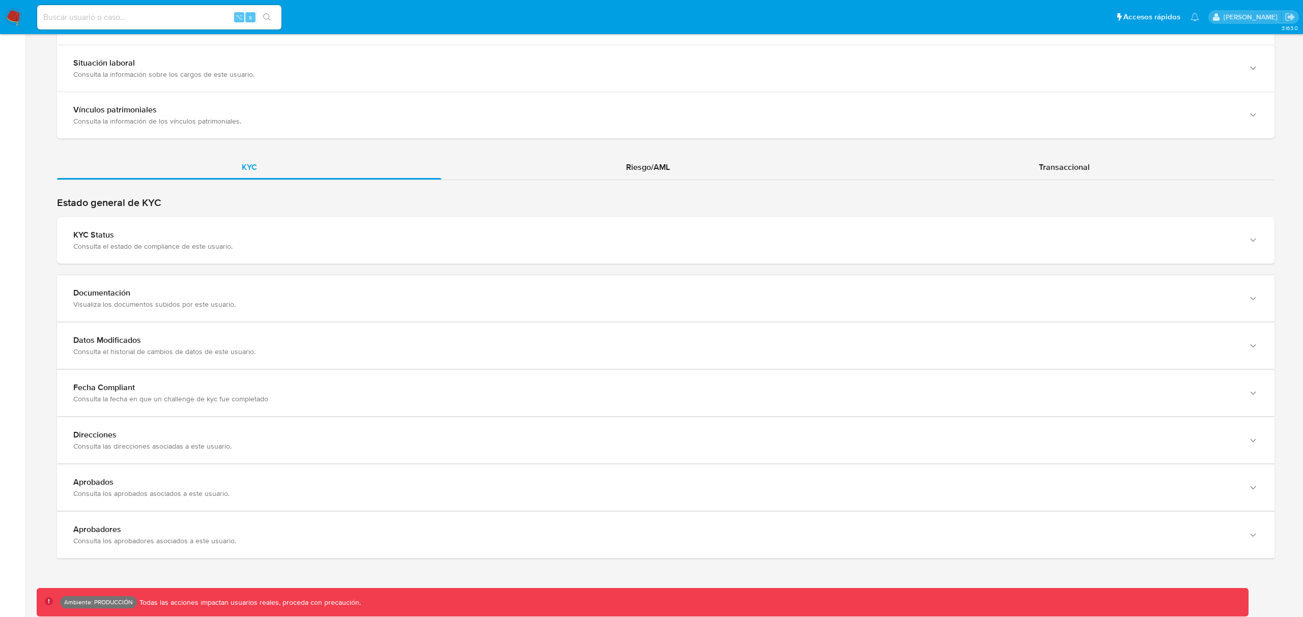
scroll to position [834, 0]
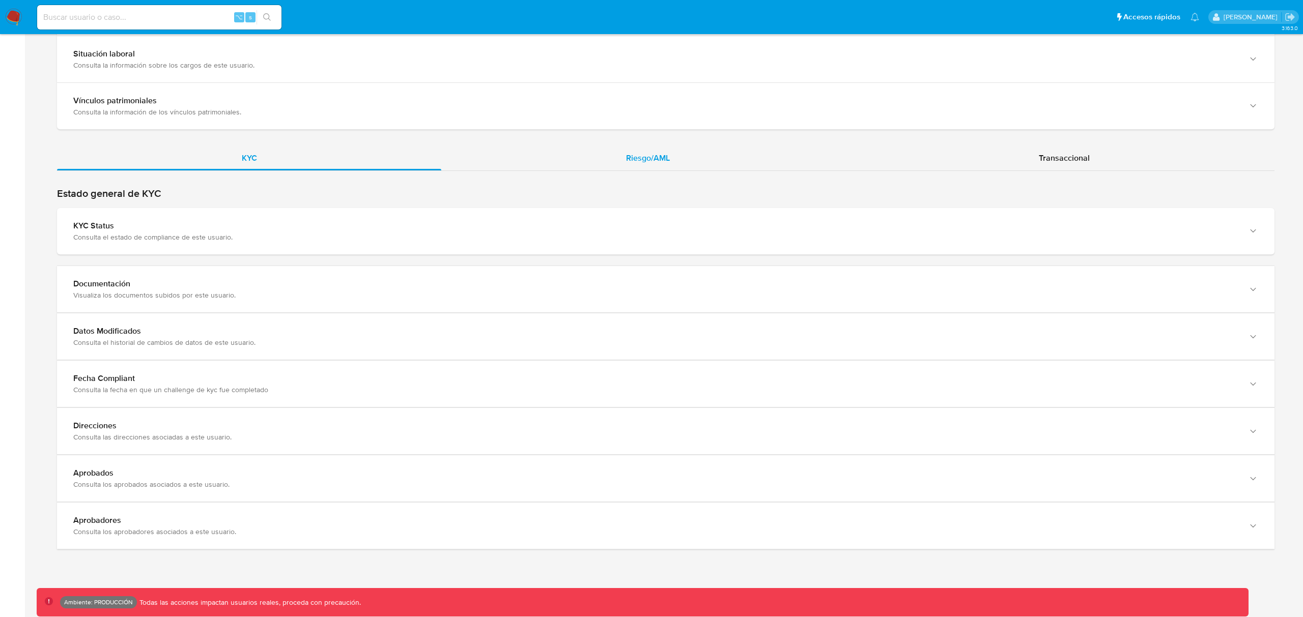
click at [644, 163] on span "Riesgo/AML" at bounding box center [648, 158] width 44 height 12
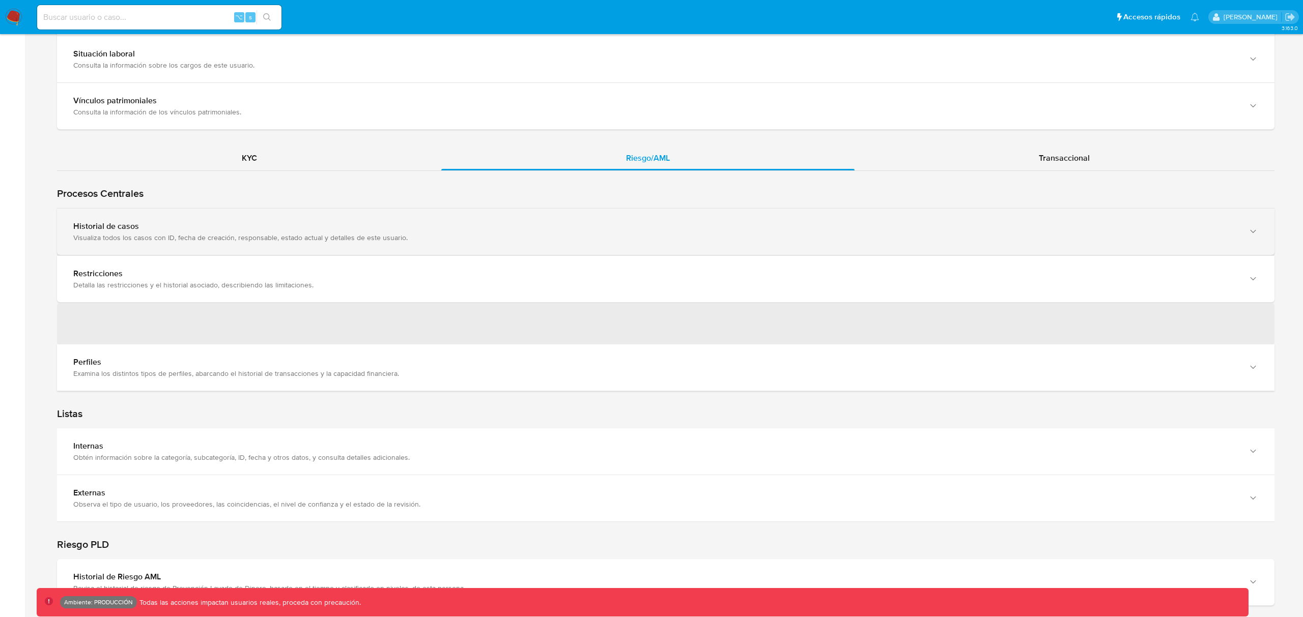
click at [178, 230] on div "Historial de casos" at bounding box center [655, 226] width 1164 height 10
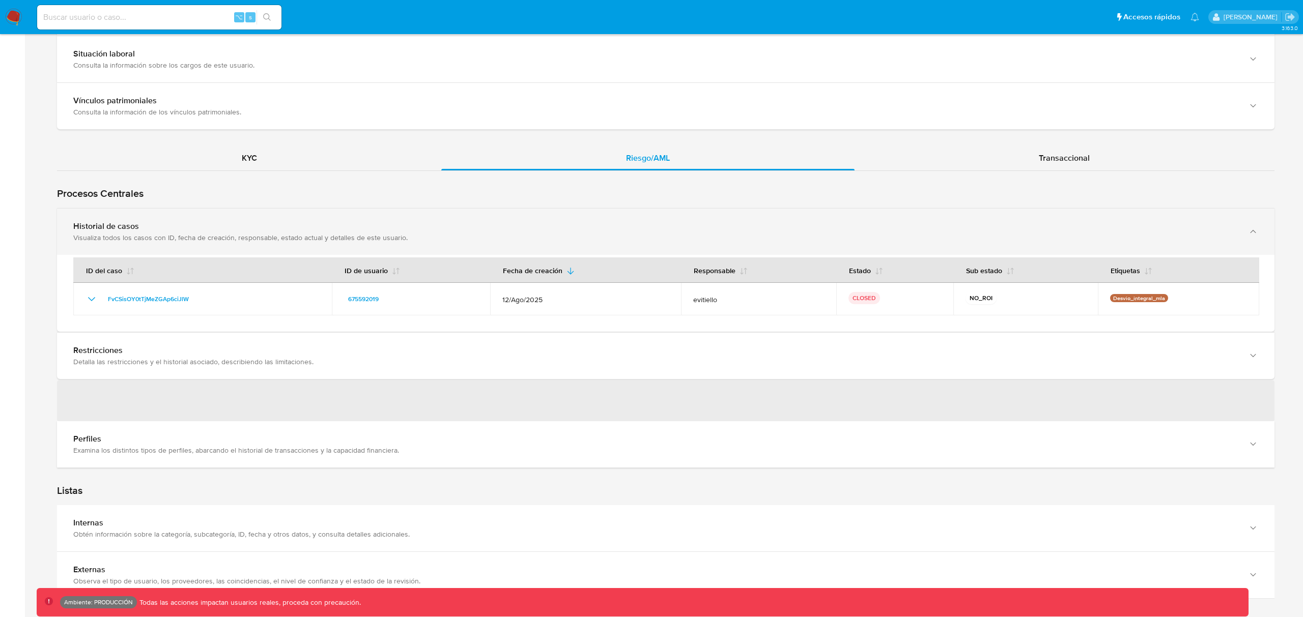
click at [178, 230] on div "Historial de casos" at bounding box center [655, 226] width 1164 height 10
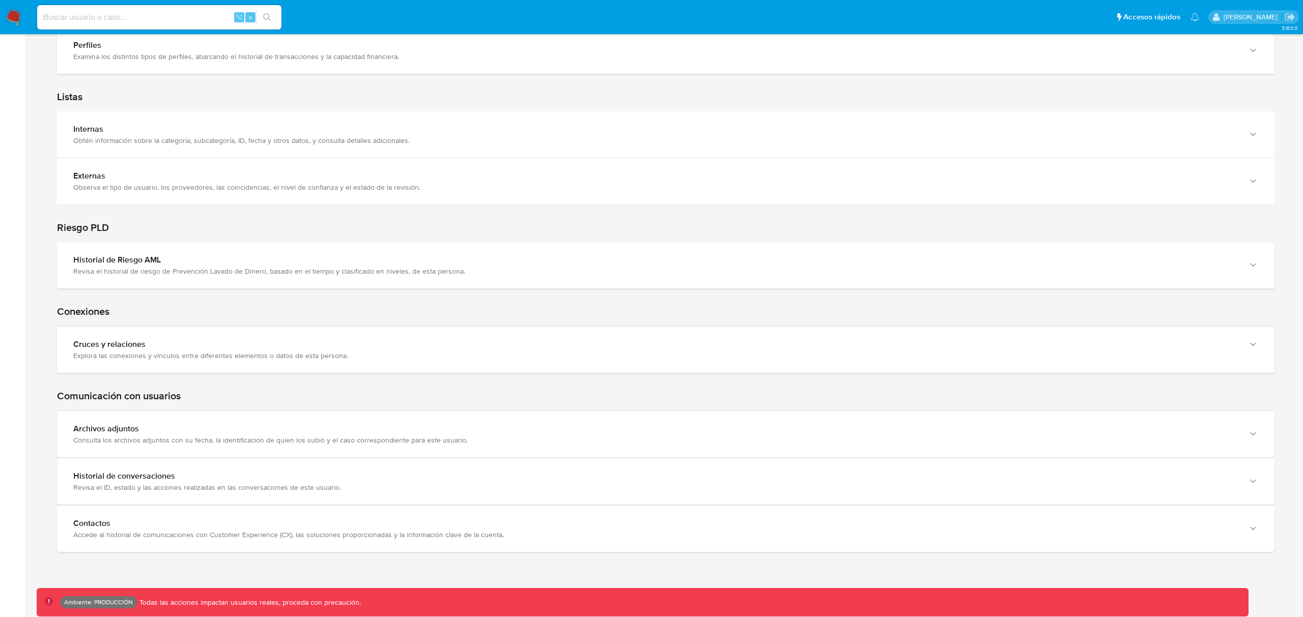
scroll to position [1159, 0]
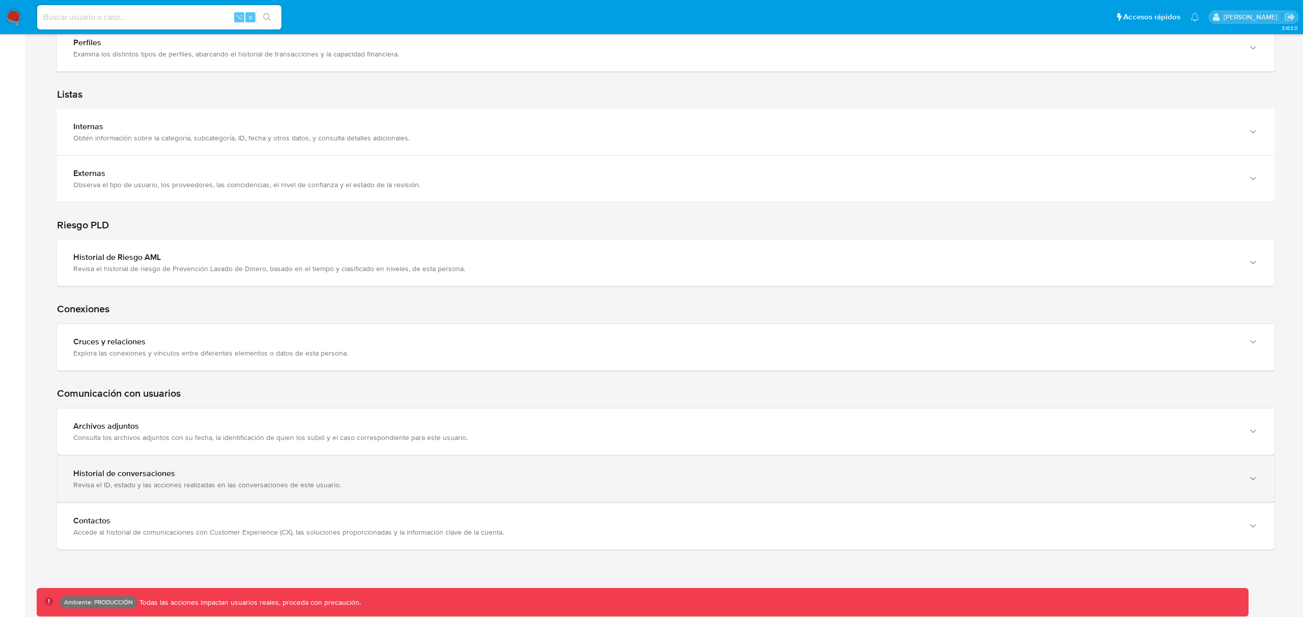
click at [224, 476] on div "Historial de conversaciones" at bounding box center [655, 474] width 1164 height 10
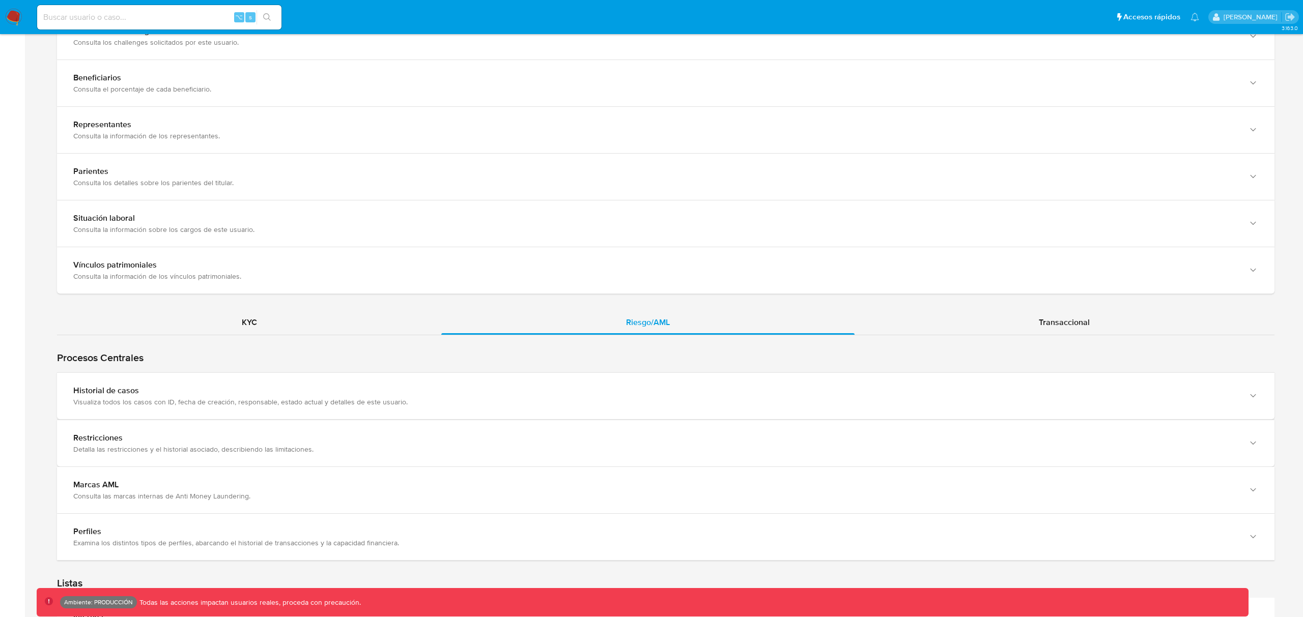
scroll to position [772, 0]
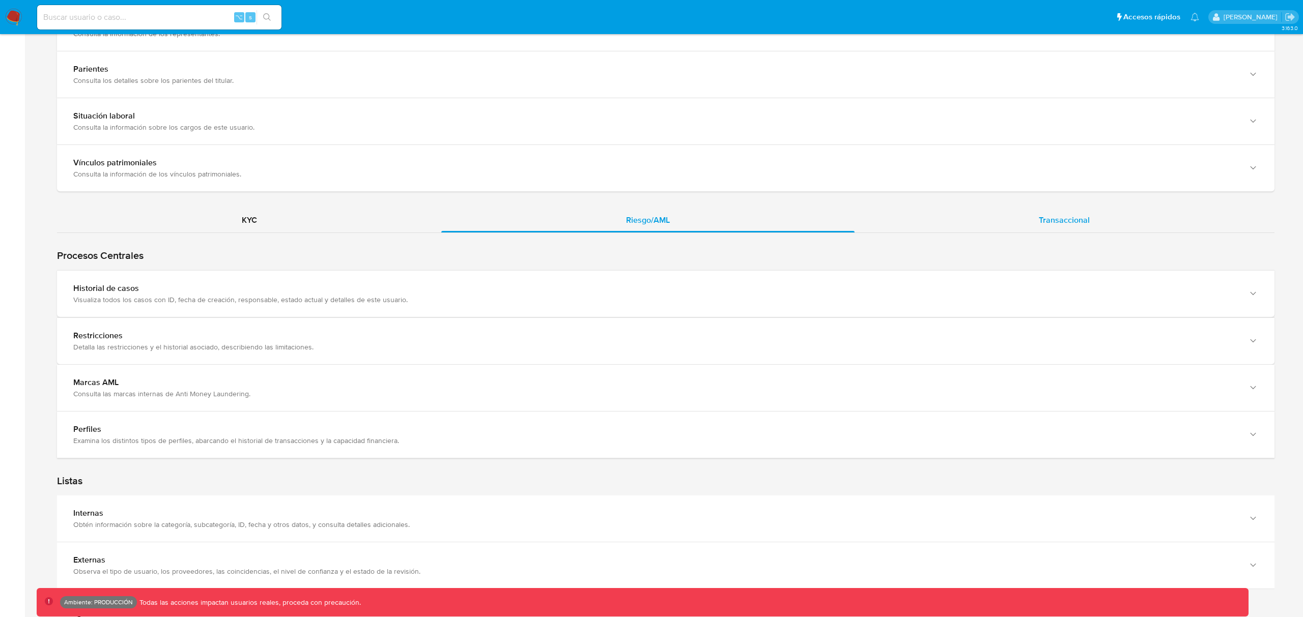
click at [1052, 217] on span "Transaccional" at bounding box center [1064, 220] width 51 height 12
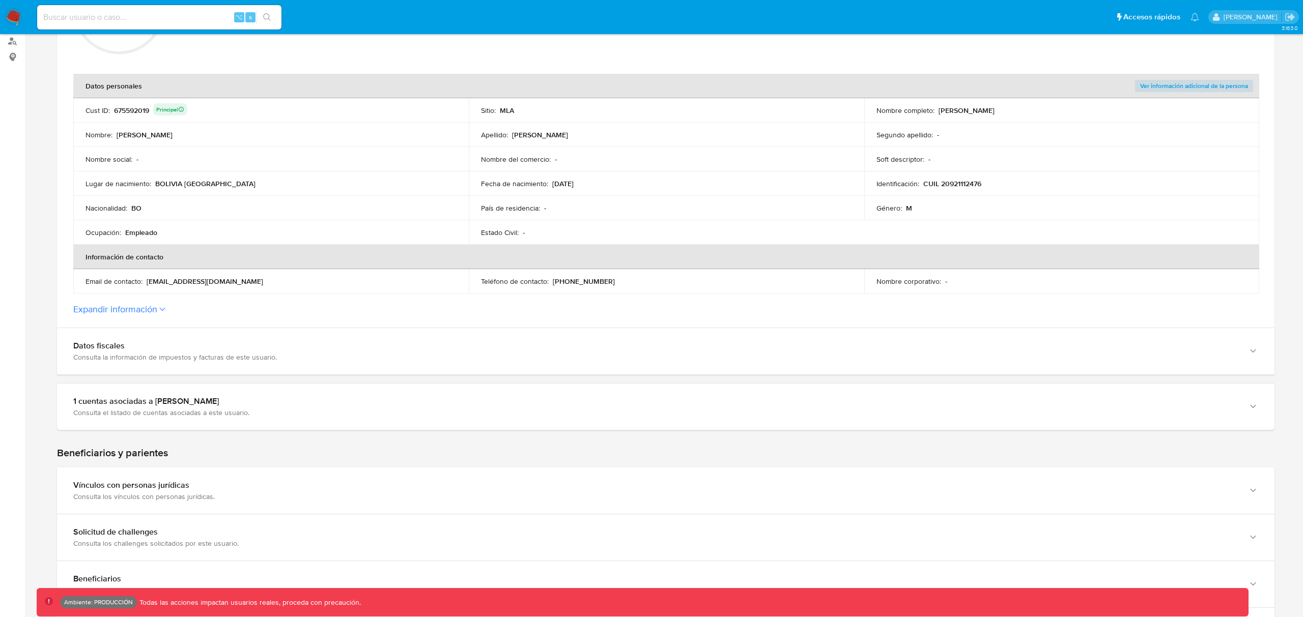
scroll to position [167, 0]
click at [156, 311] on button "Expandir información" at bounding box center [115, 310] width 84 height 11
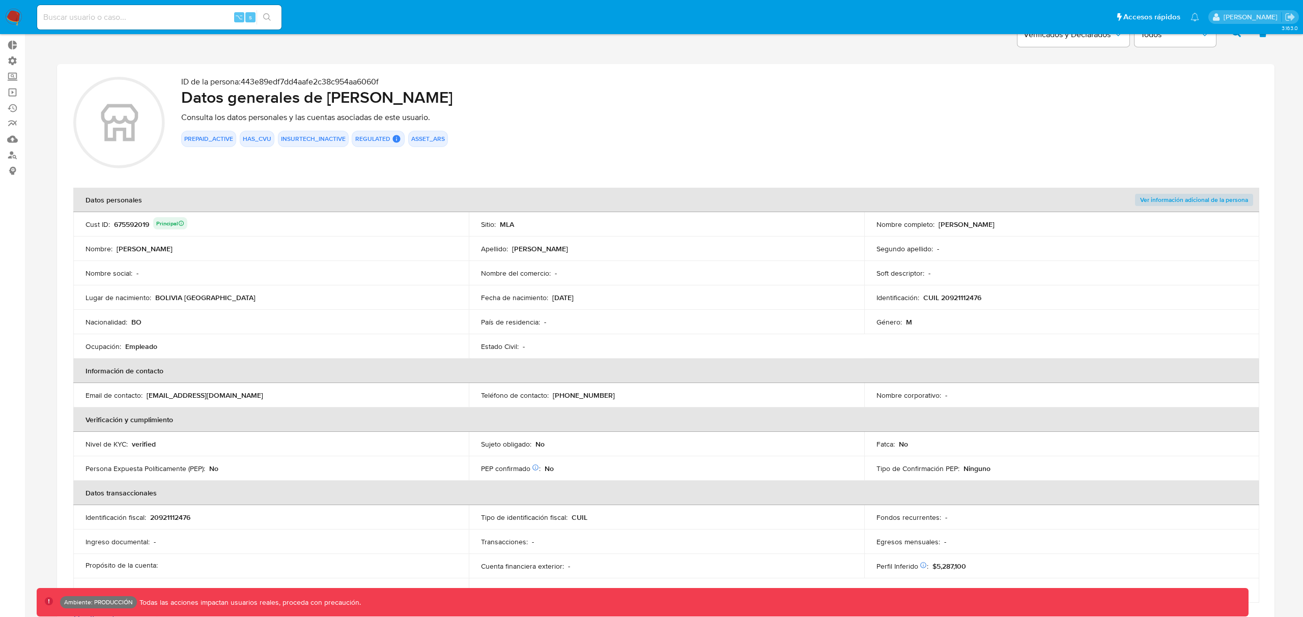
scroll to position [0, 0]
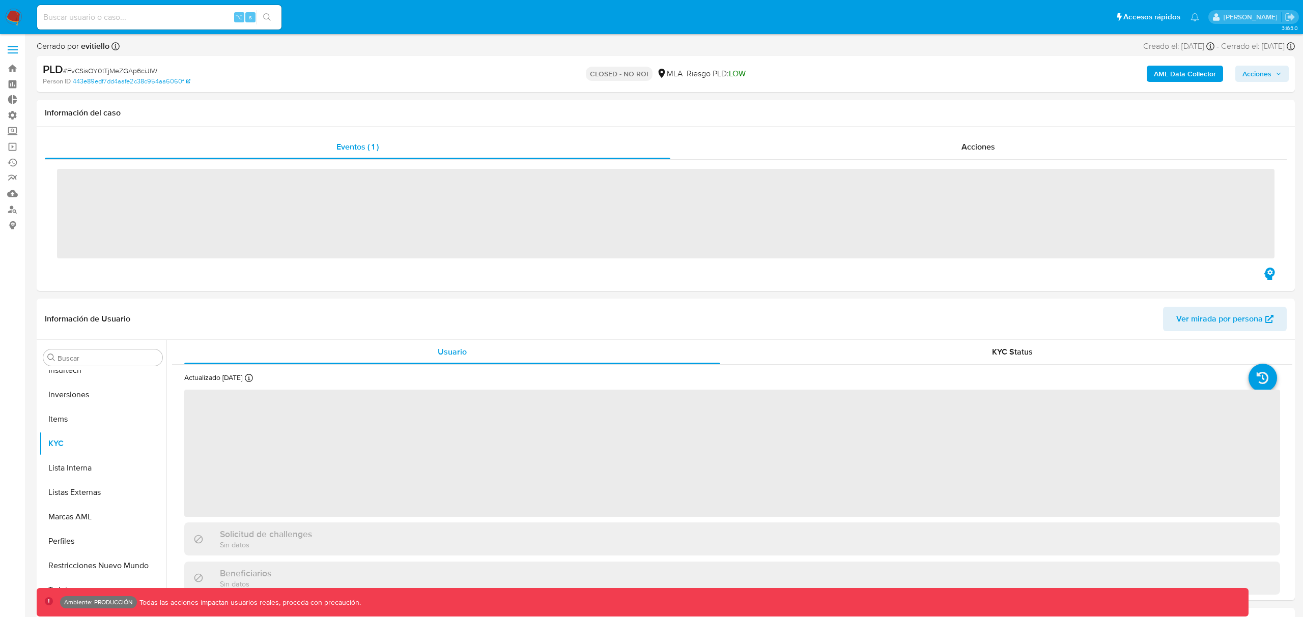
scroll to position [552, 0]
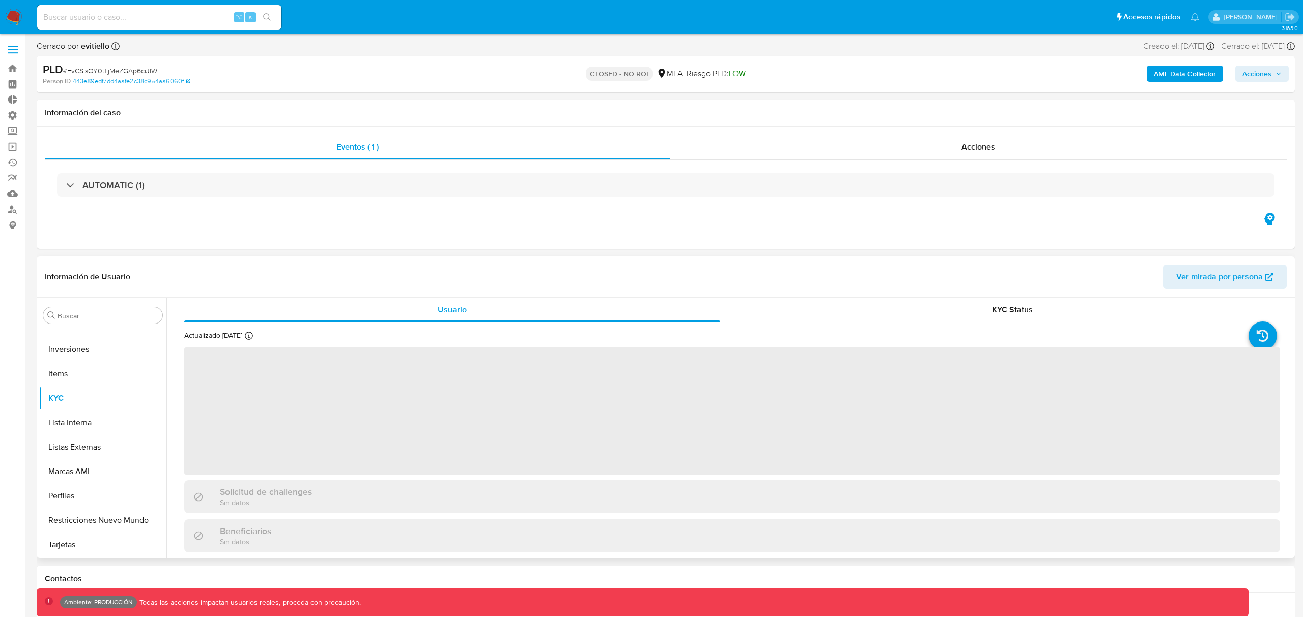
select select "10"
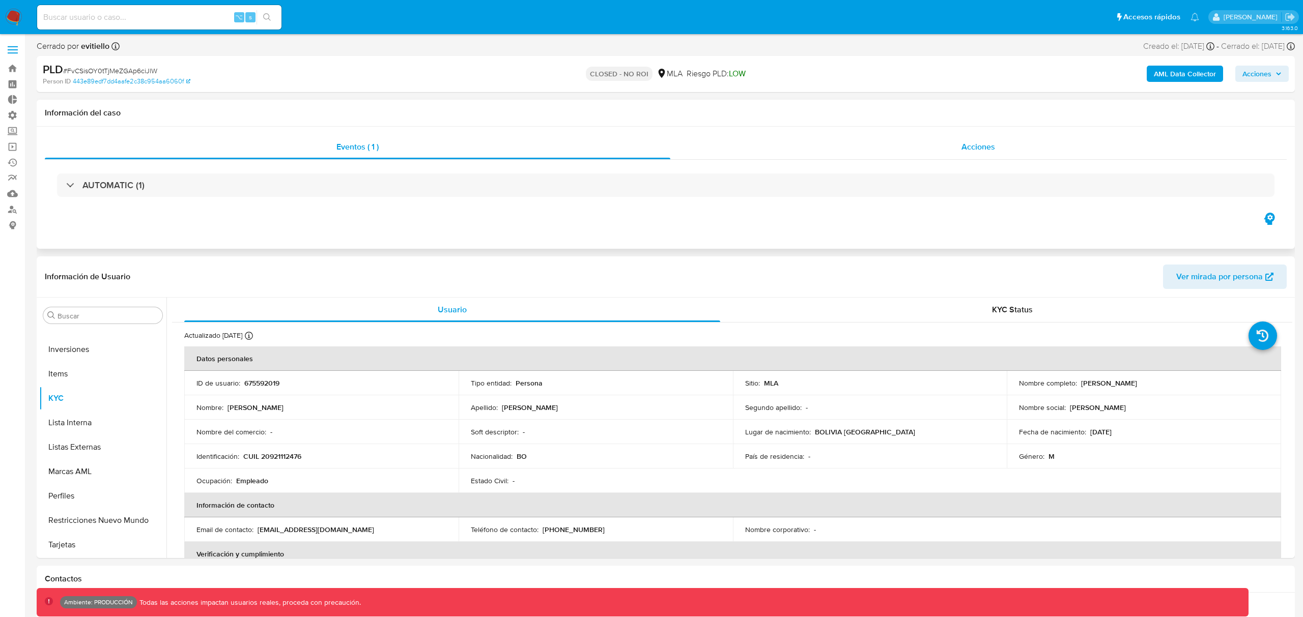
click at [973, 146] on span "Acciones" at bounding box center [978, 147] width 34 height 12
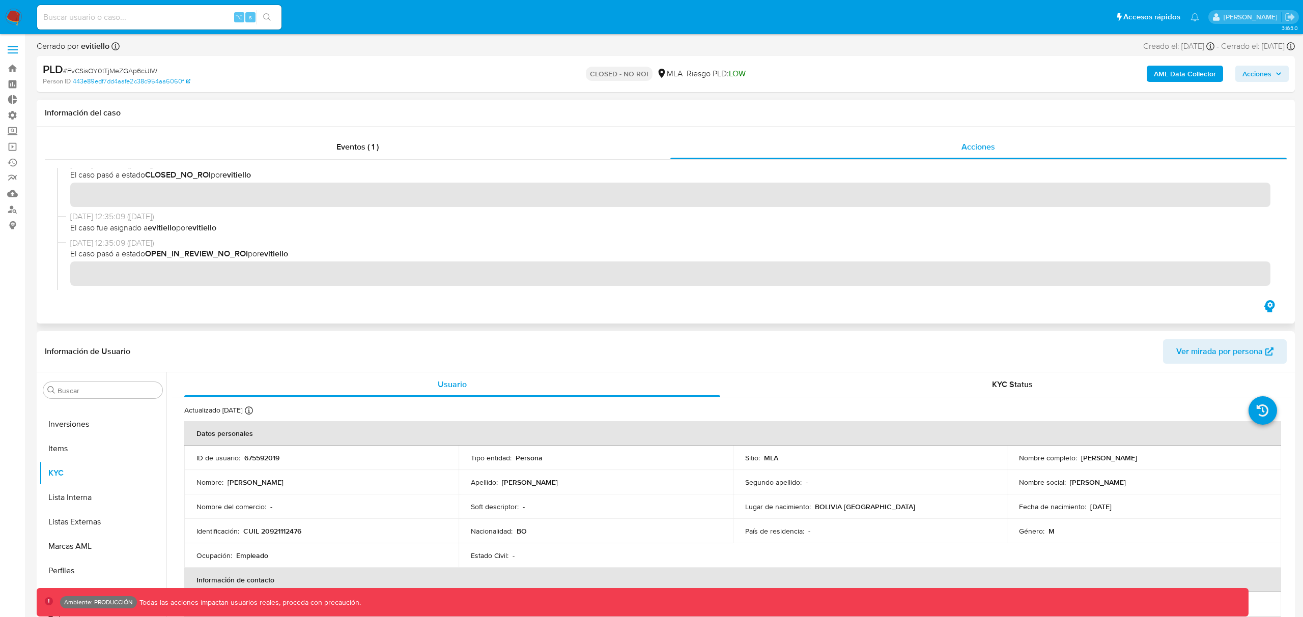
scroll to position [14, 0]
click at [1185, 74] on b "AML Data Collector" at bounding box center [1185, 74] width 62 height 16
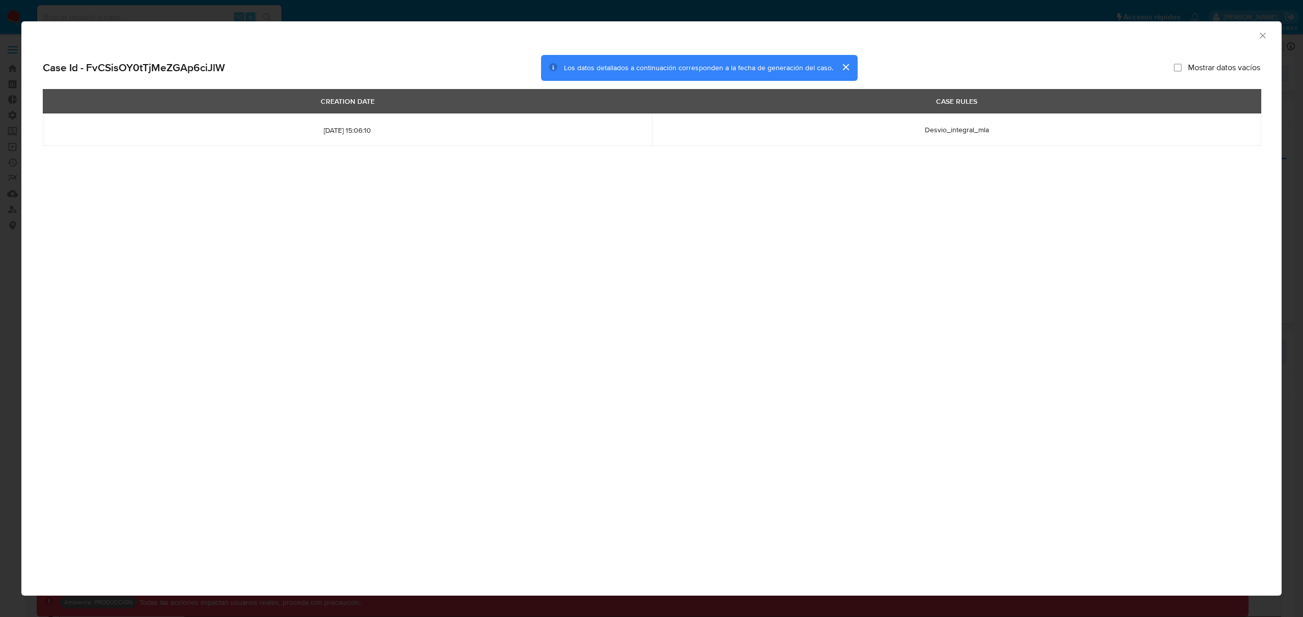
click at [353, 129] on span "[DATE] 15:06:10" at bounding box center [347, 130] width 585 height 9
click at [1176, 69] on input "Mostrar datos vacíos" at bounding box center [1177, 68] width 8 height 8
checkbox input "false"
click at [940, 132] on span "Desvio_integral_mla" at bounding box center [957, 130] width 64 height 10
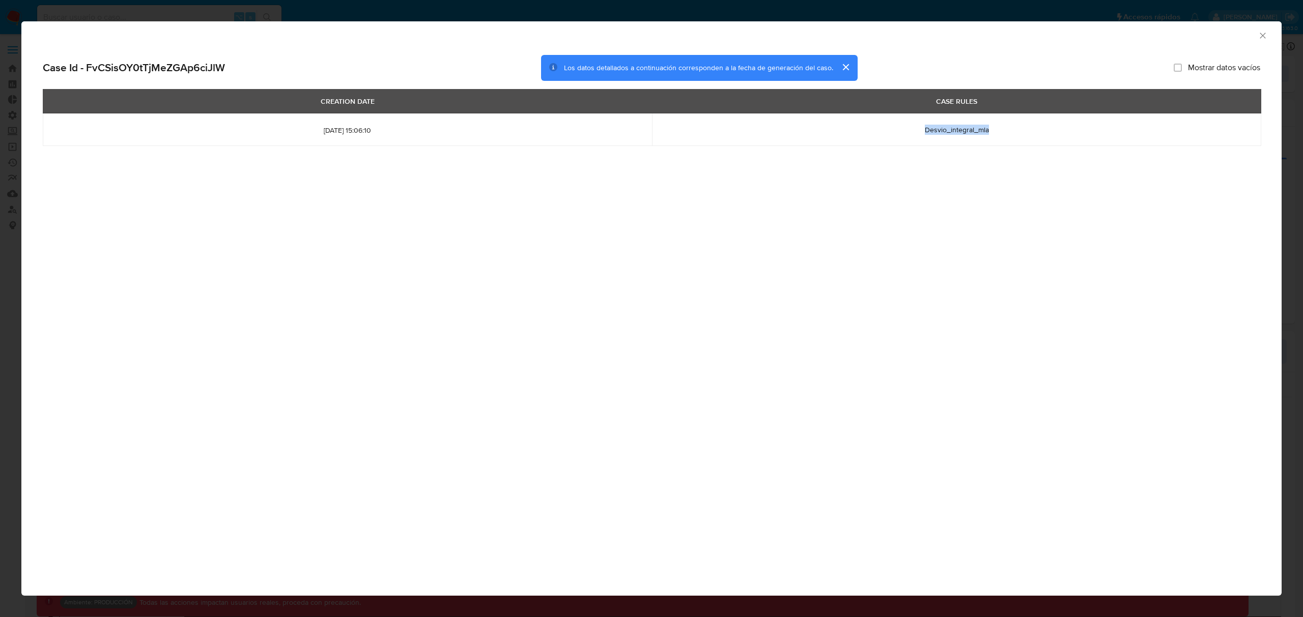
click at [940, 132] on span "Desvio_integral_mla" at bounding box center [957, 130] width 64 height 10
click at [846, 65] on button "cerrar" at bounding box center [845, 67] width 24 height 24
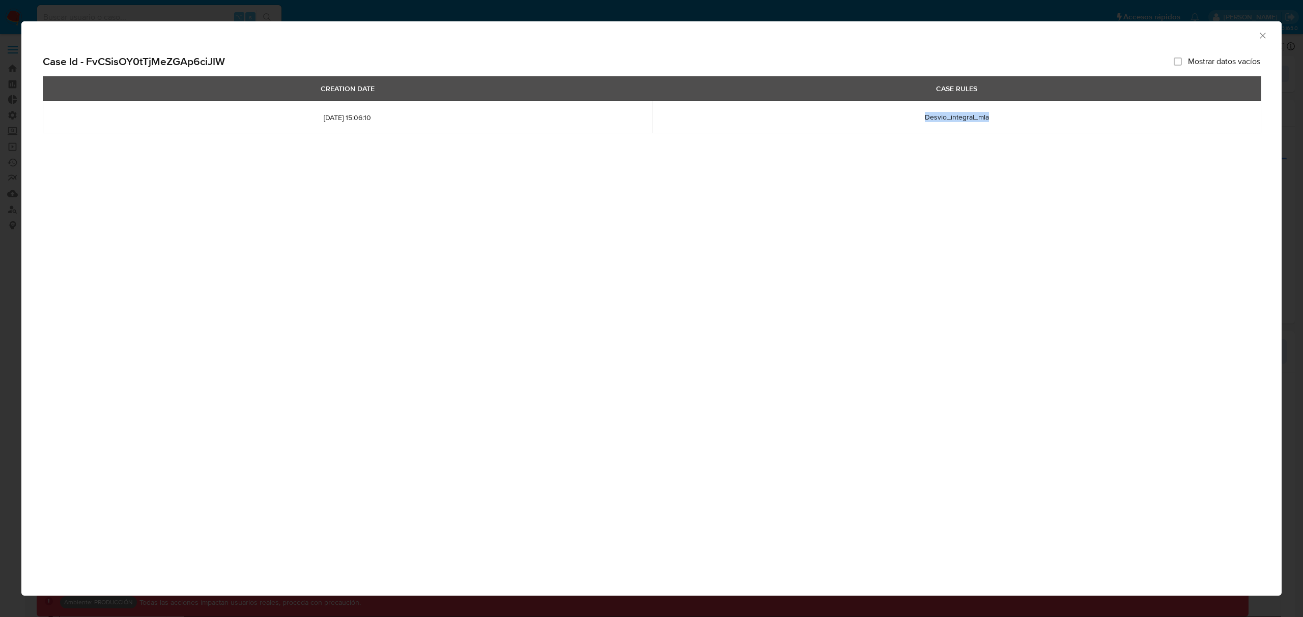
click at [1261, 32] on icon "Cerrar ventana" at bounding box center [1262, 36] width 10 height 10
